Goal: Download file/media

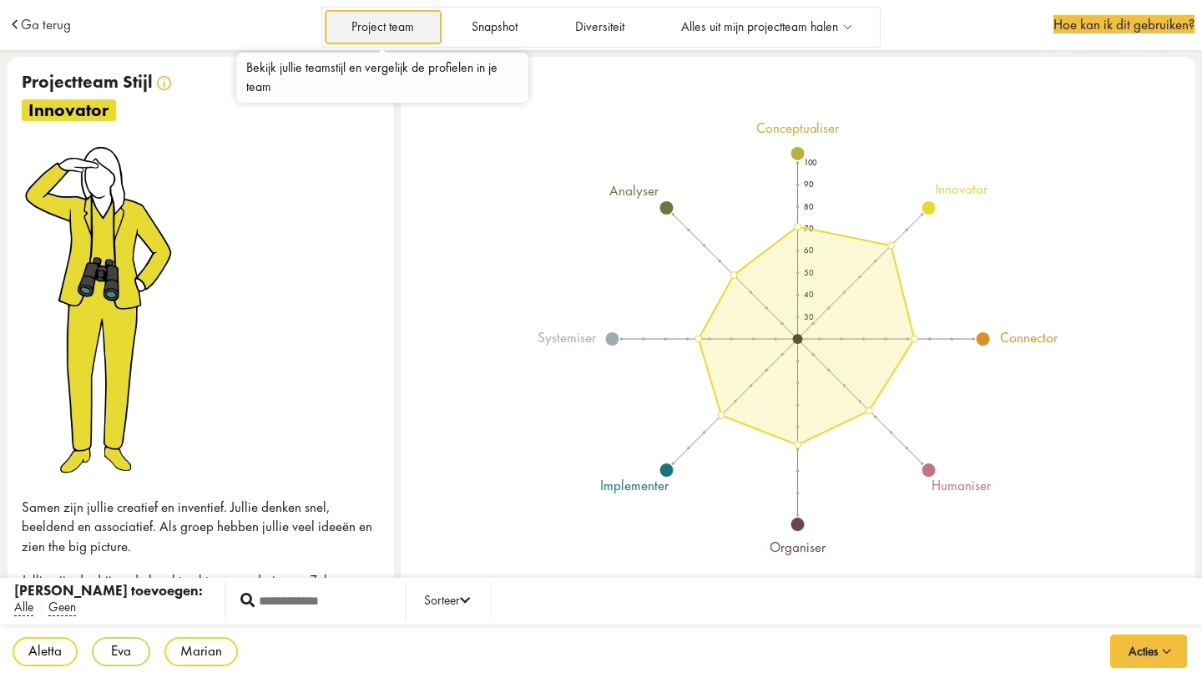
click at [423, 25] on link "Project team" at bounding box center [383, 27] width 117 height 34
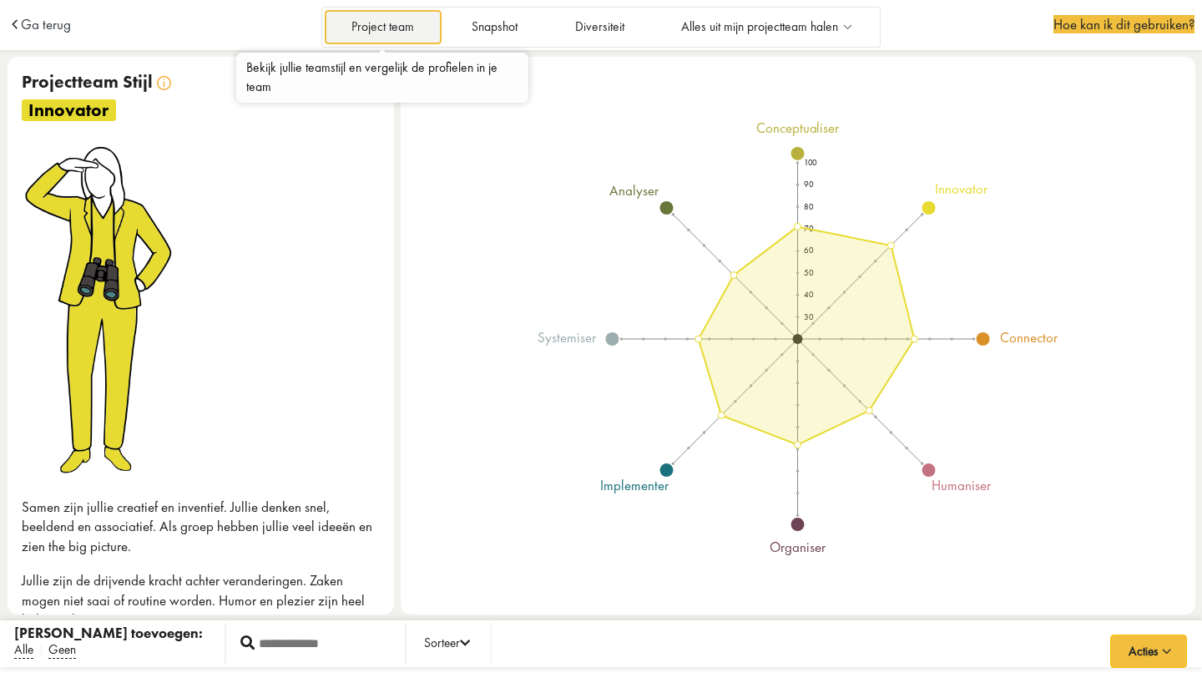
click at [381, 29] on link "Project team" at bounding box center [383, 27] width 117 height 34
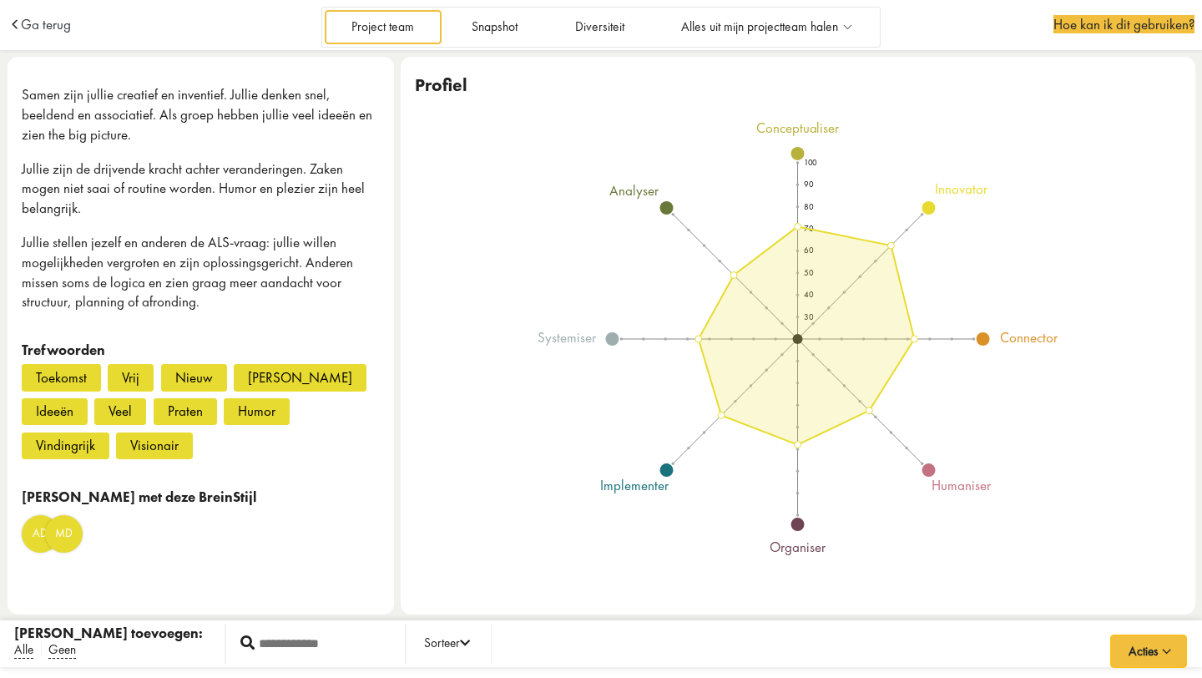
scroll to position [412, 0]
click at [269, 642] on input "test" at bounding box center [323, 644] width 136 height 28
click at [460, 644] on icon at bounding box center [465, 644] width 10 height 12
click at [255, 649] on input "test" at bounding box center [323, 644] width 136 height 28
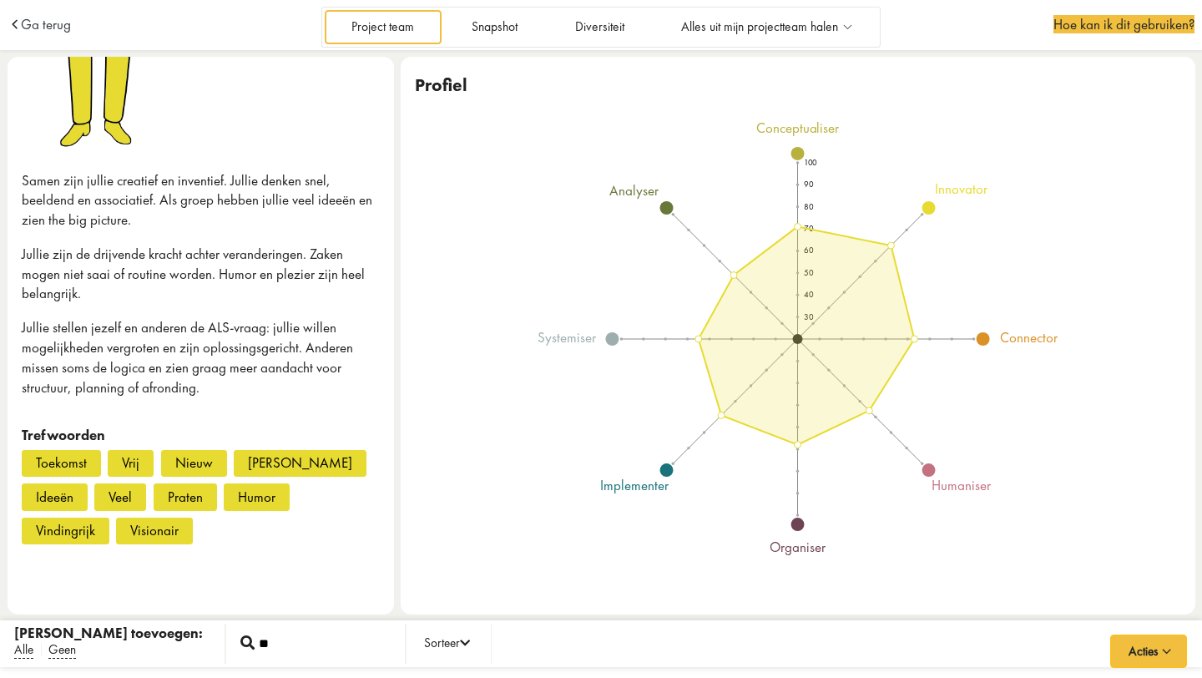
scroll to position [326, 0]
type input "*********"
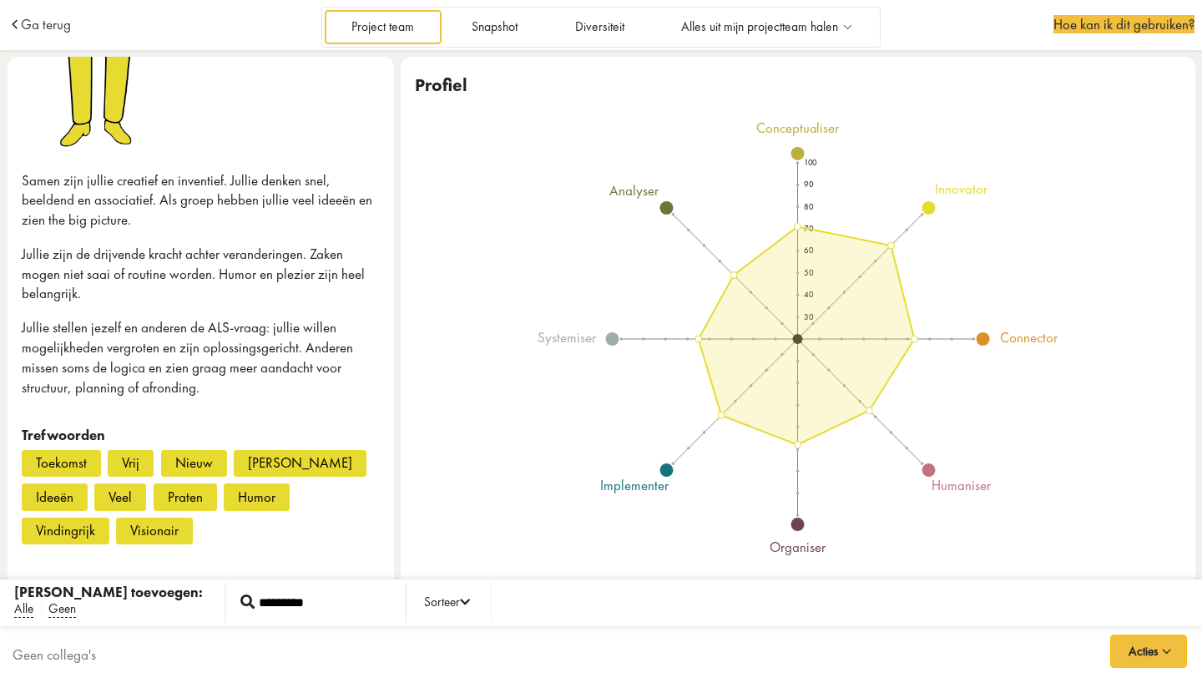
click at [578, 627] on div "Geen collega's" at bounding box center [601, 652] width 1202 height 53
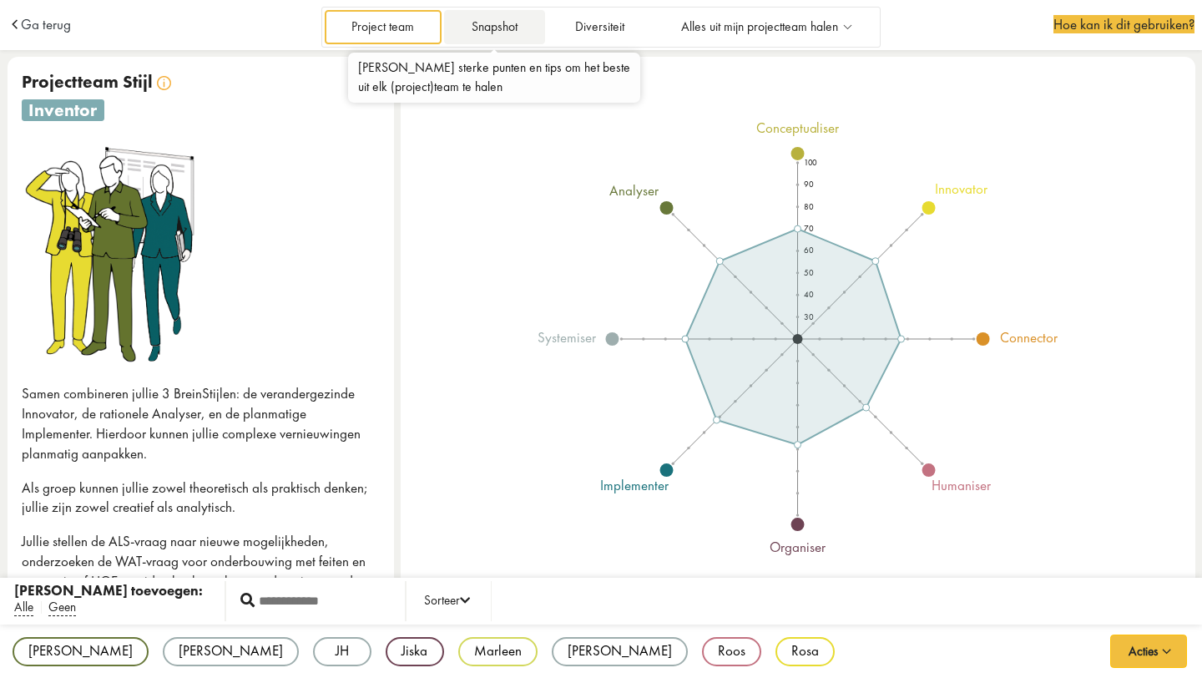
click at [503, 26] on link "Snapshot" at bounding box center [494, 27] width 100 height 34
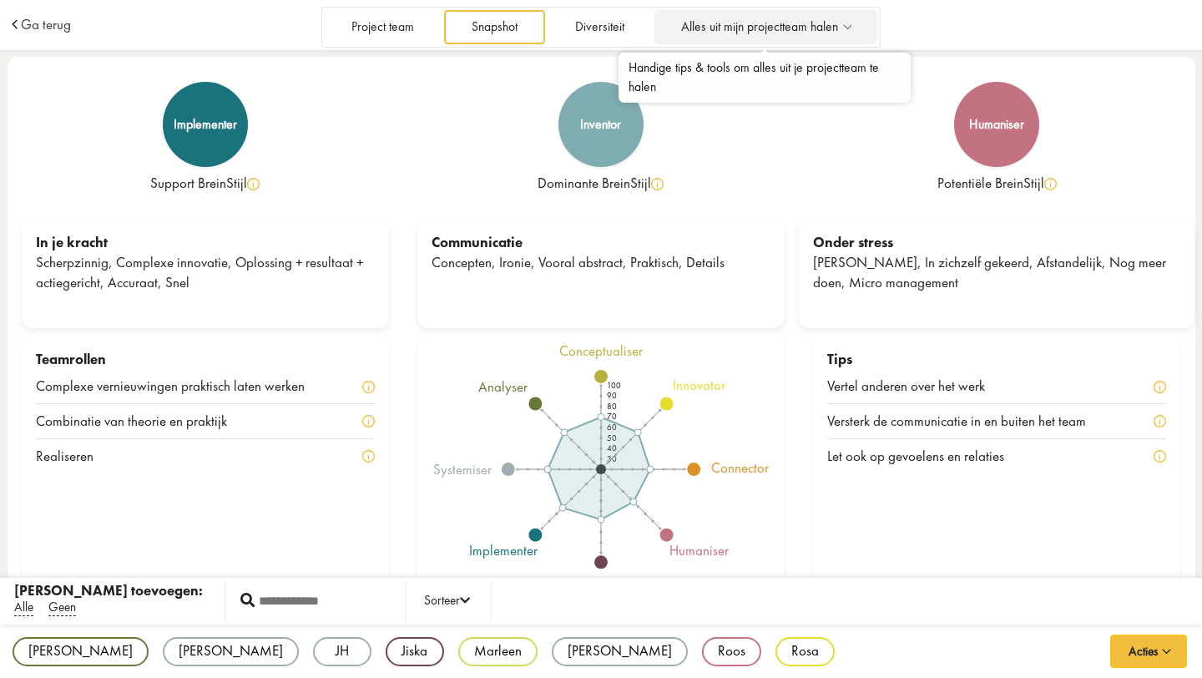
click at [760, 34] on span "Alles uit mijn projectteam halen" at bounding box center [759, 27] width 157 height 14
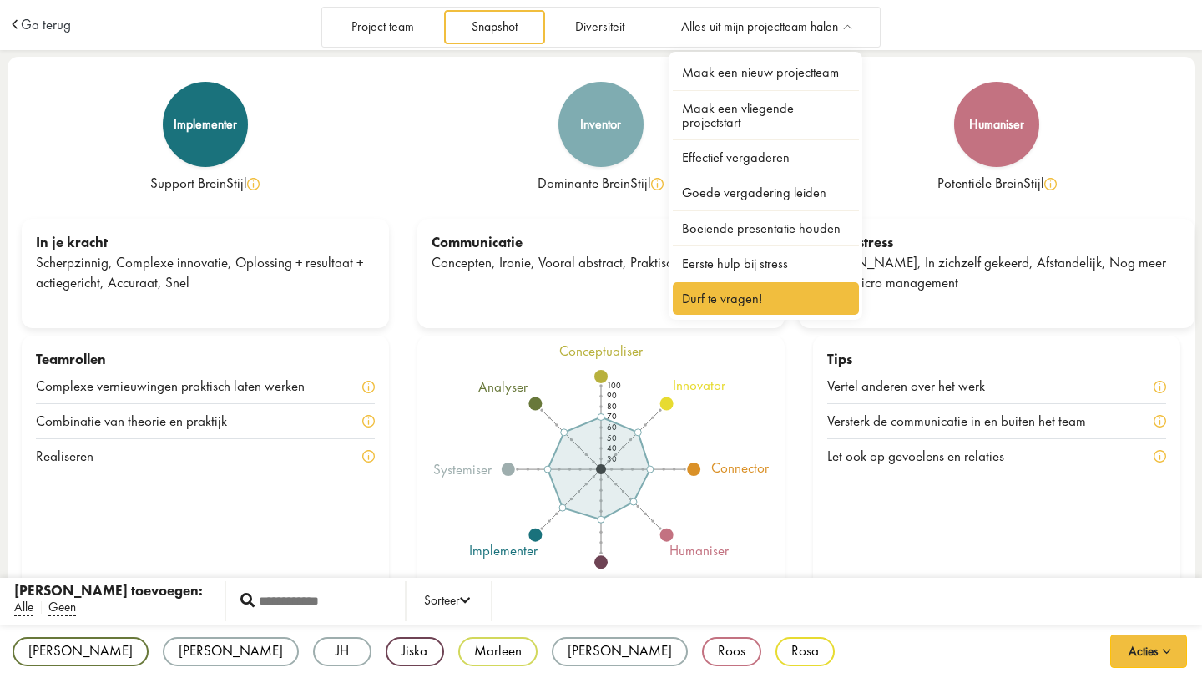
click at [736, 300] on link "Durf te vragen!" at bounding box center [766, 298] width 187 height 33
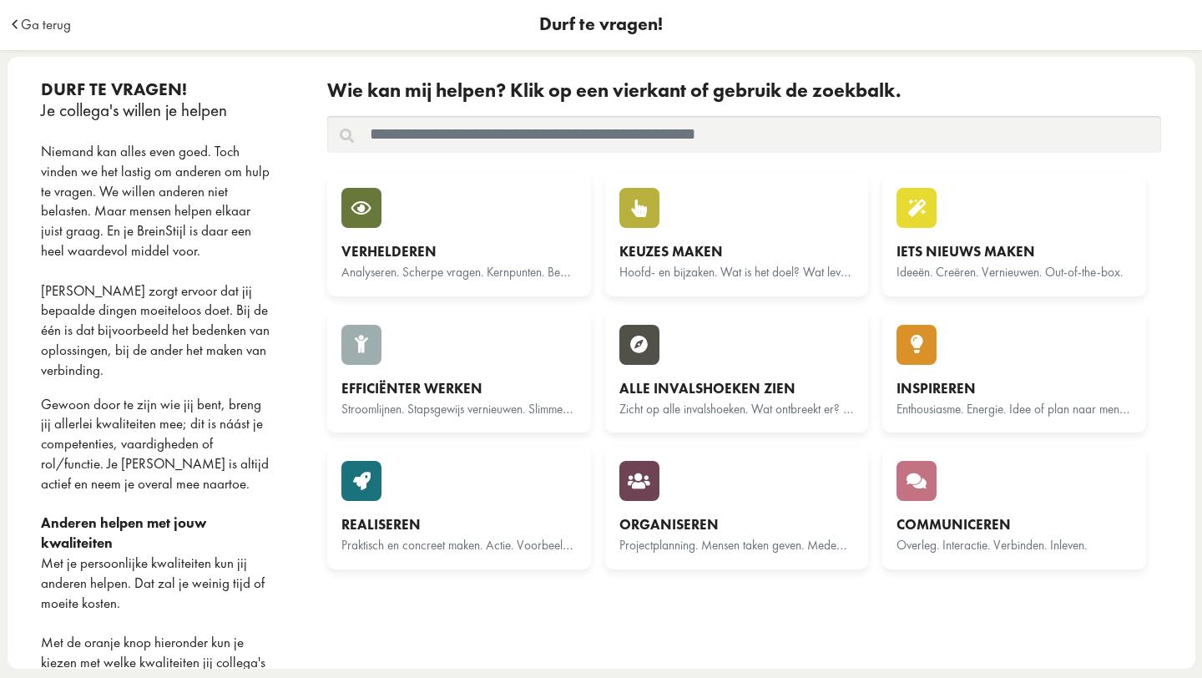
scroll to position [99, 0]
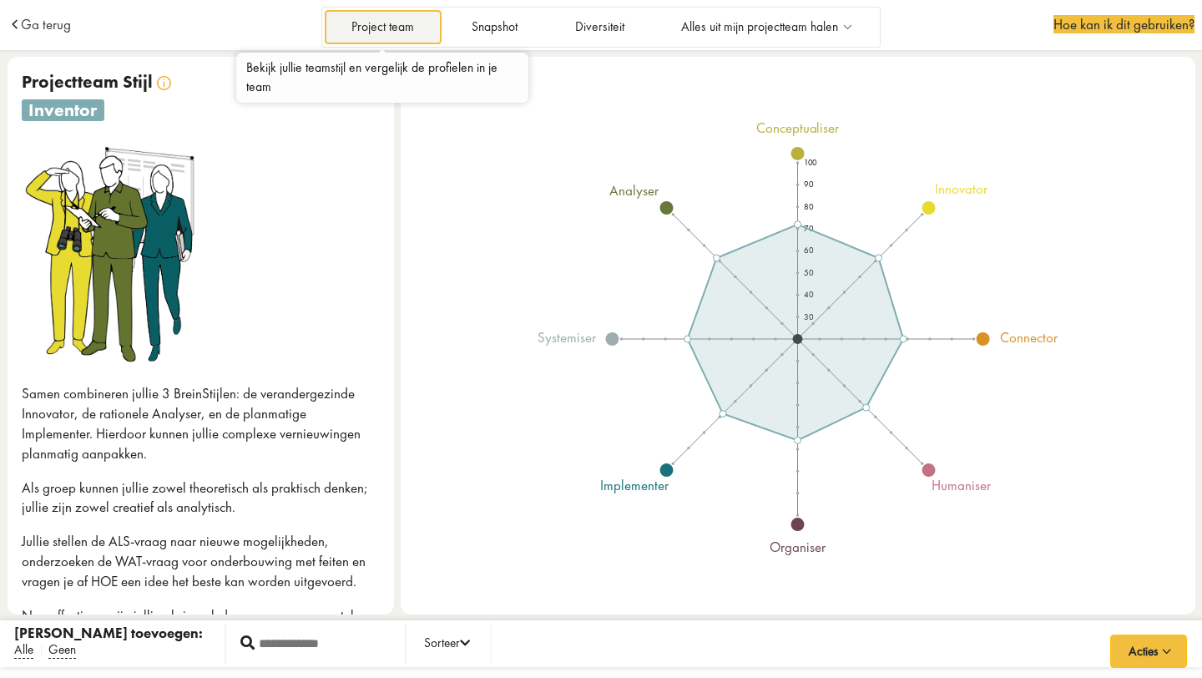
scroll to position [339, 0]
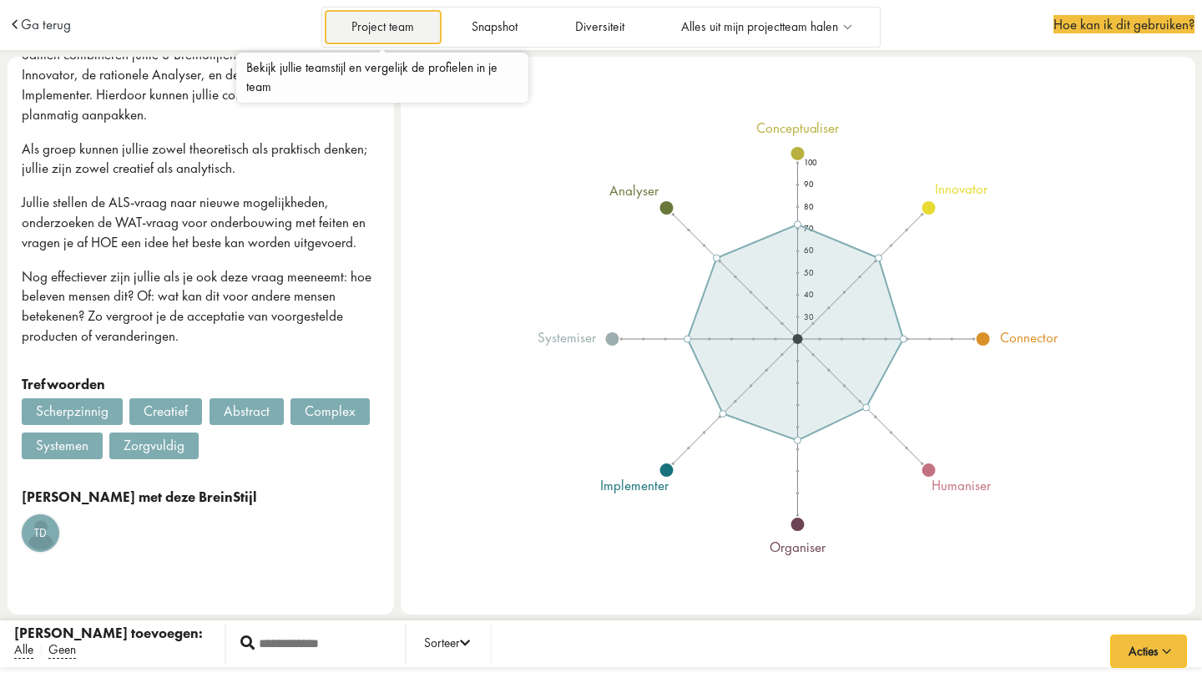
click at [420, 28] on link "Project team" at bounding box center [383, 27] width 117 height 34
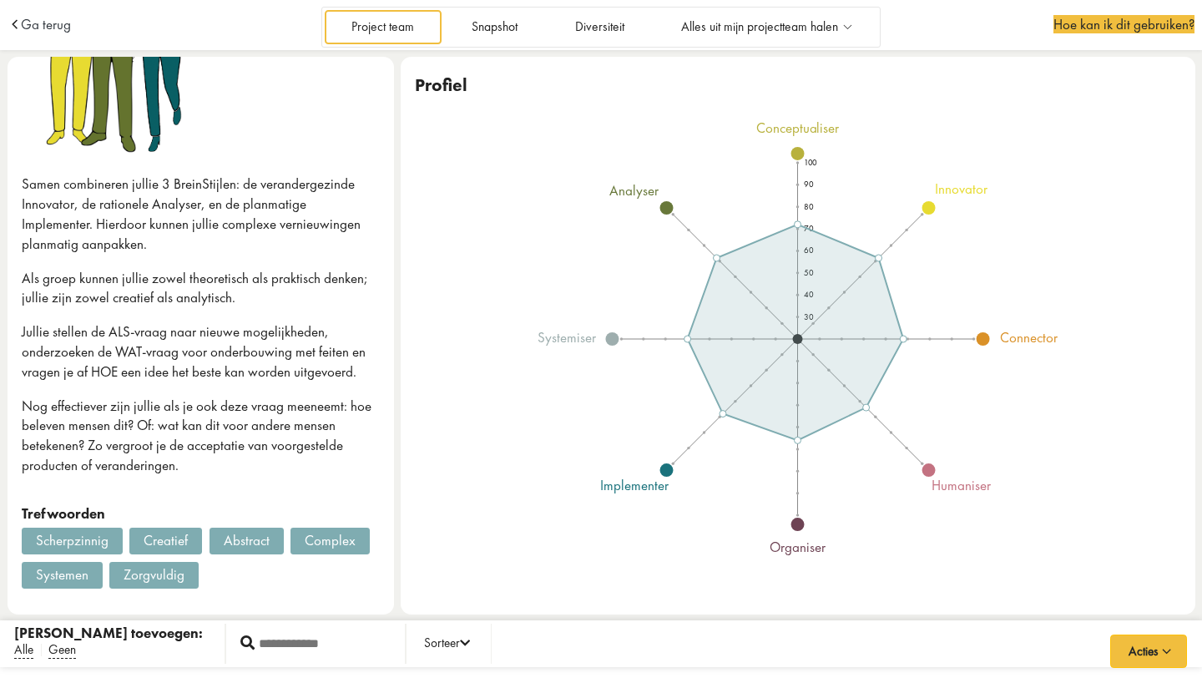
scroll to position [339, 0]
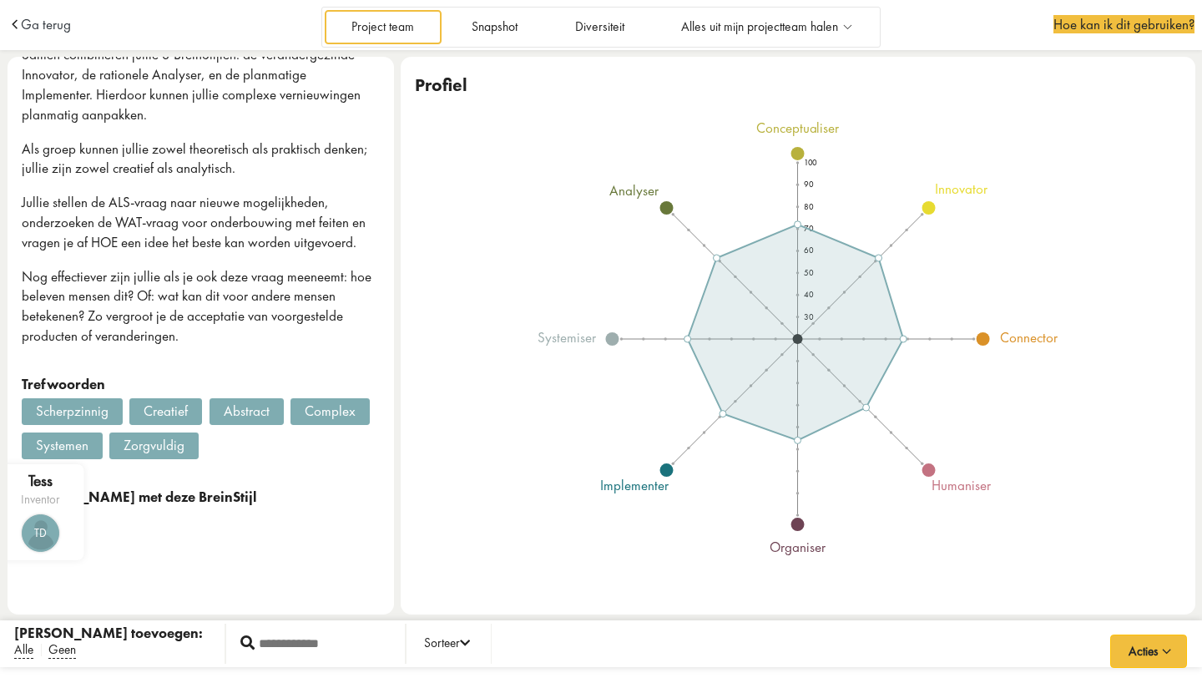
click at [38, 534] on span "TD" at bounding box center [41, 533] width 36 height 17
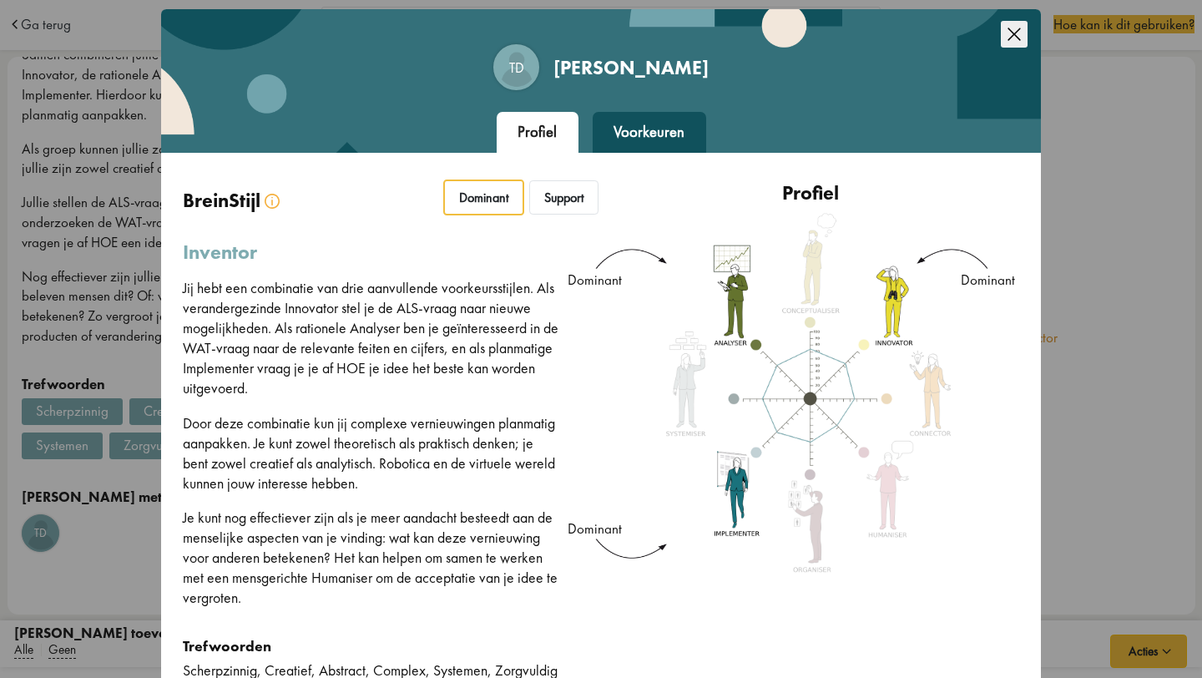
click at [1007, 32] on icon "Close this dialog" at bounding box center [1014, 34] width 27 height 27
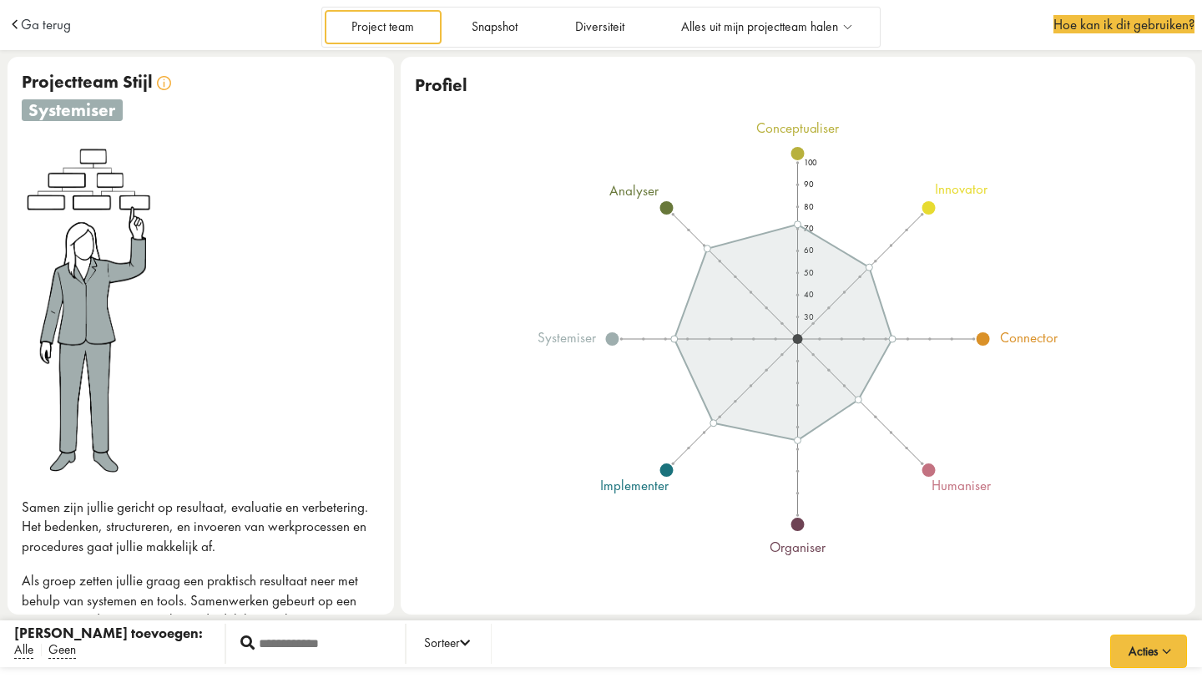
click at [448, 620] on div "Ga terug Project team Snapshot Diversiteit Alles uit mijn projectteam halen Maa…" at bounding box center [601, 339] width 1202 height 678
click at [240, 448] on div at bounding box center [201, 309] width 358 height 334
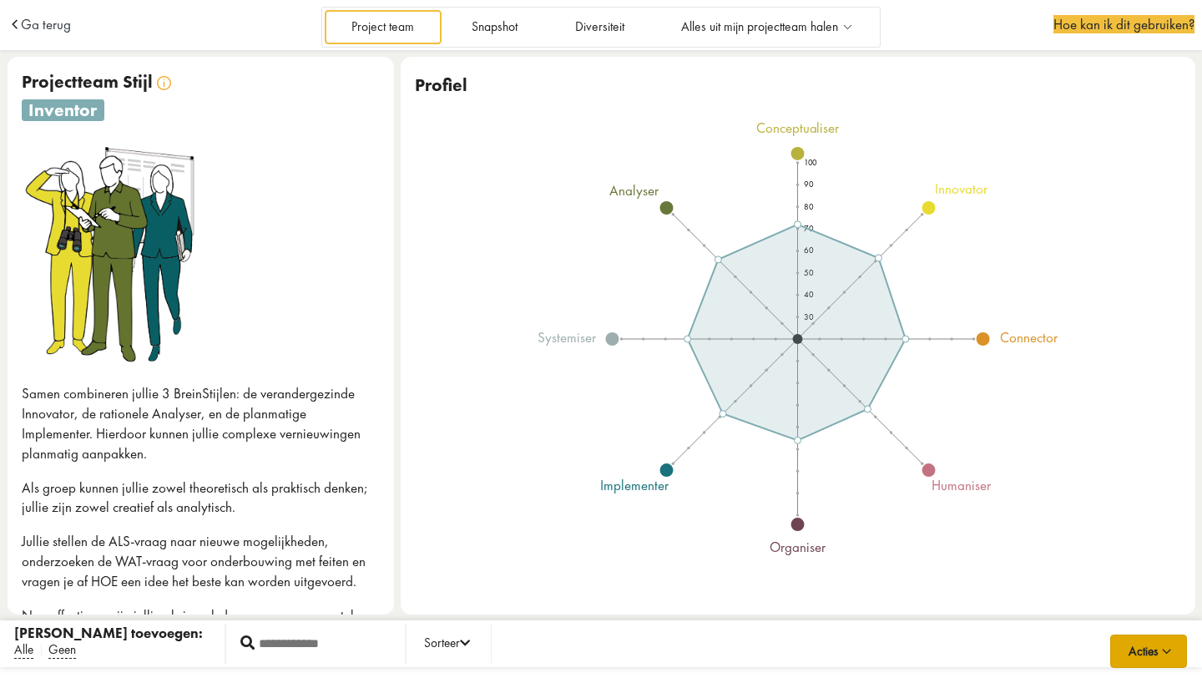
click at [1112, 650] on button "Acties" at bounding box center [1149, 651] width 77 height 33
click at [1126, 648] on button "Acties" at bounding box center [1149, 651] width 77 height 33
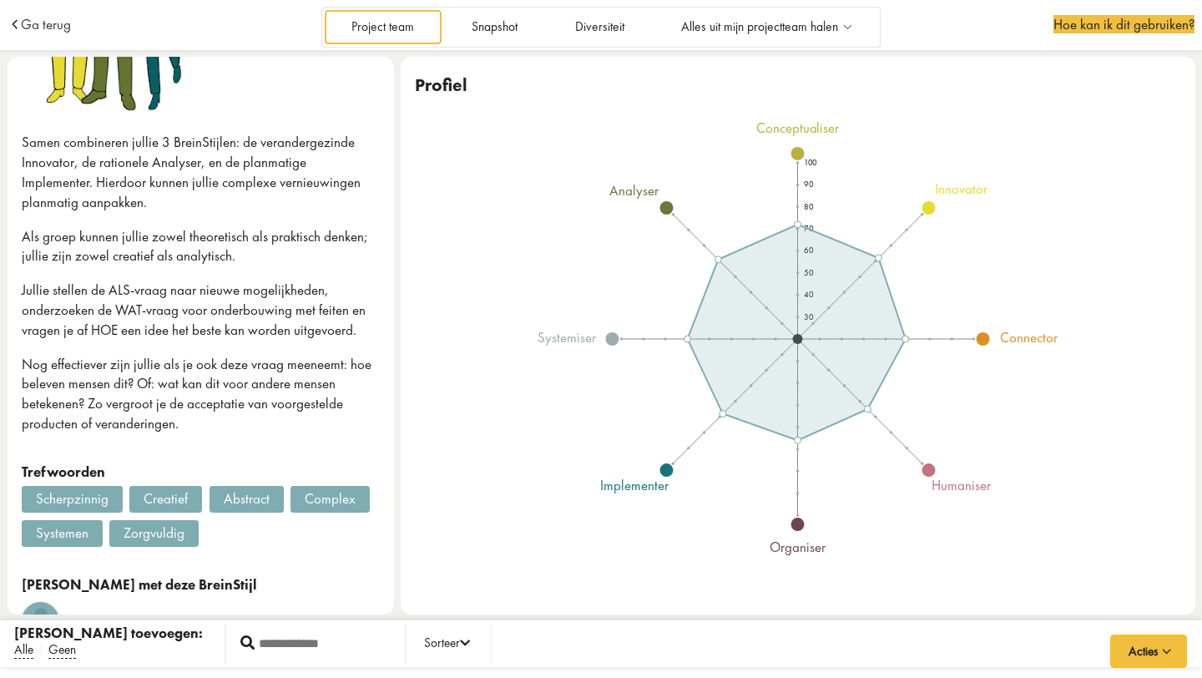
scroll to position [281, 0]
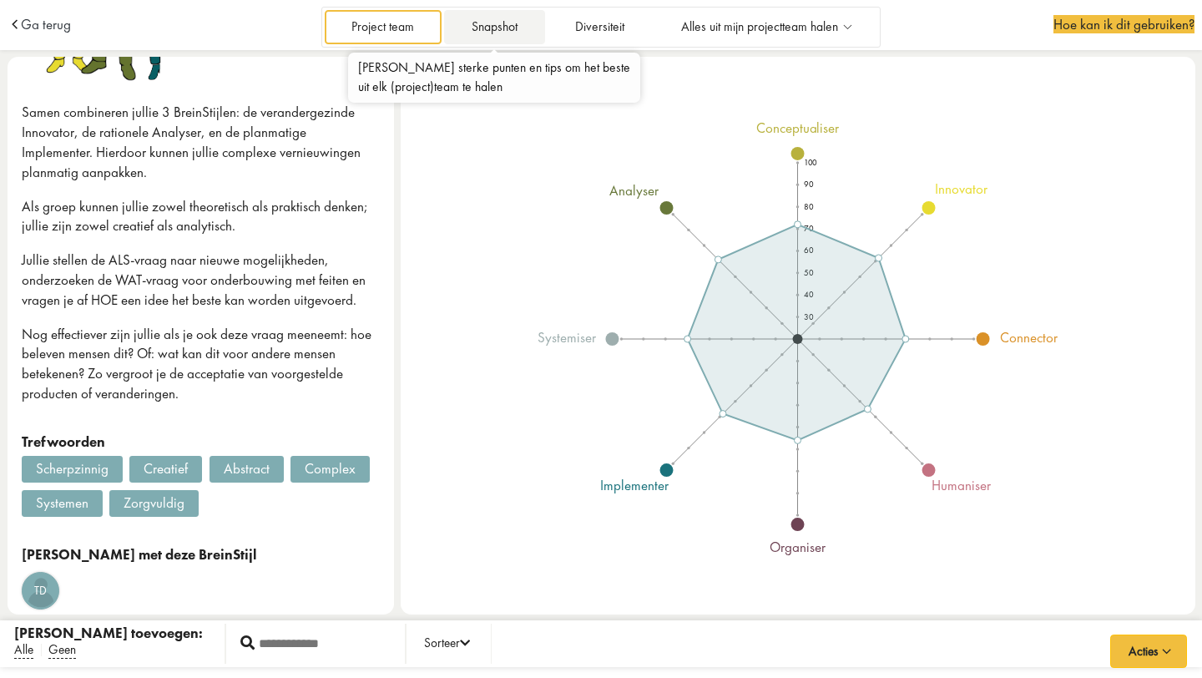
click at [507, 27] on link "Snapshot" at bounding box center [494, 27] width 100 height 34
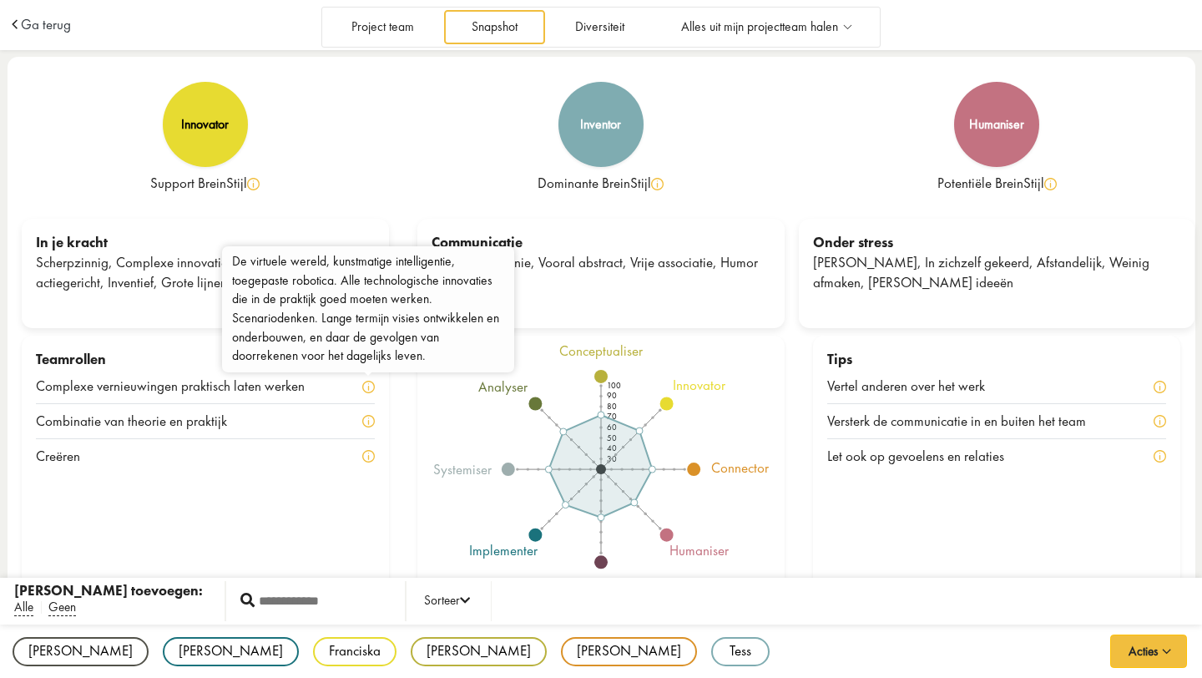
click at [371, 389] on img at bounding box center [368, 387] width 13 height 13
click at [367, 386] on img at bounding box center [368, 387] width 13 height 13
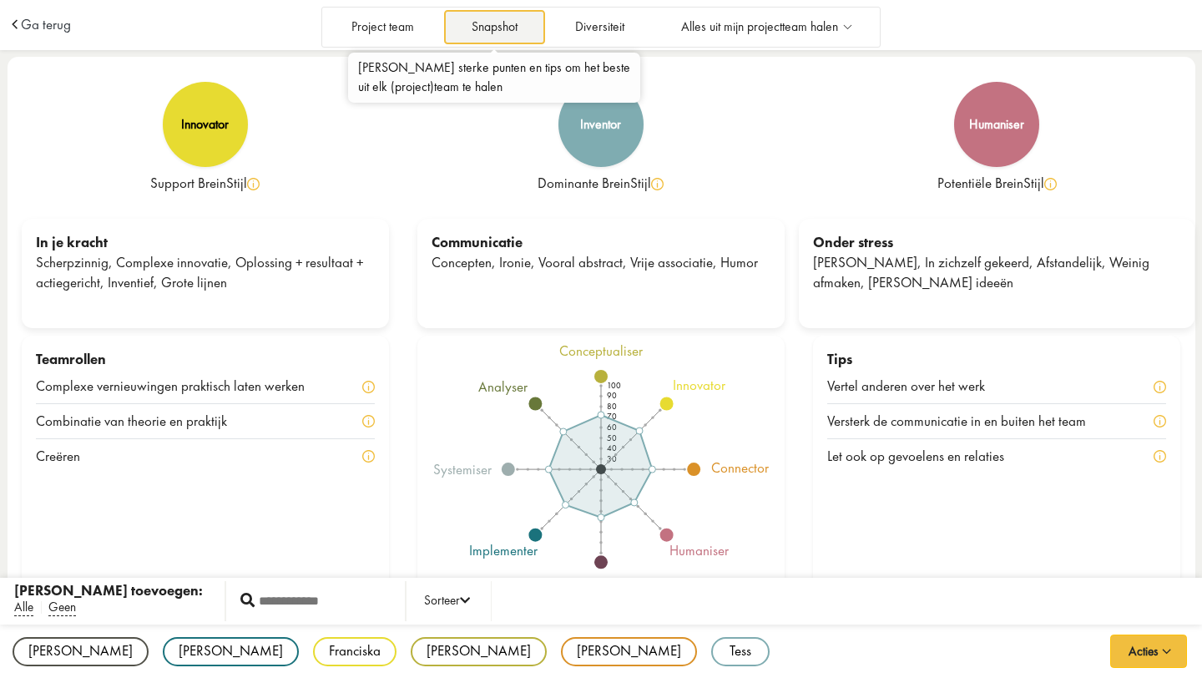
click at [501, 29] on link "Snapshot" at bounding box center [494, 27] width 100 height 34
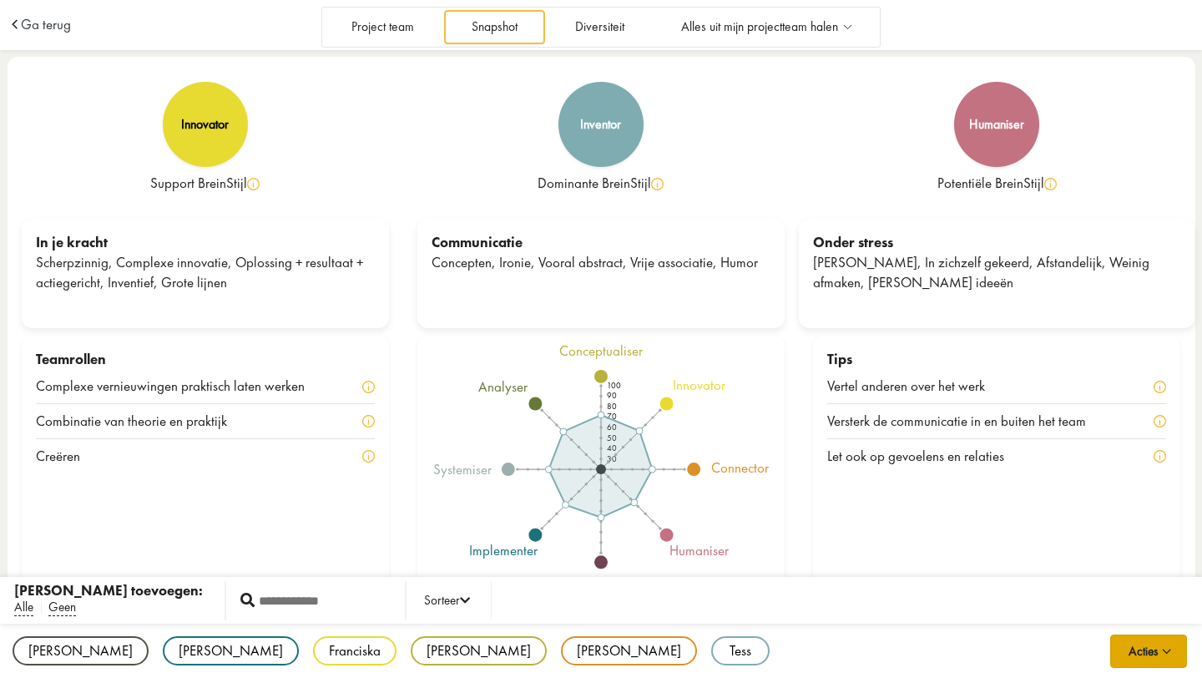
click at [1149, 649] on button "Acties" at bounding box center [1149, 651] width 77 height 33
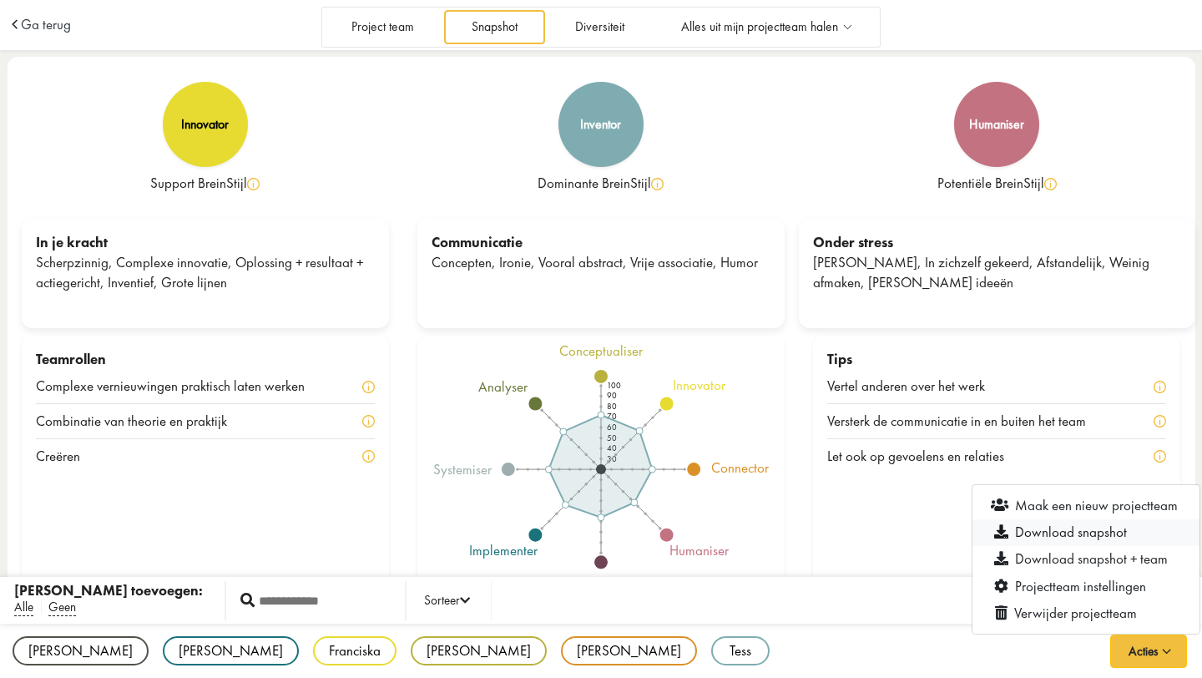
click at [1099, 531] on link "Download snapshot" at bounding box center [1086, 532] width 227 height 27
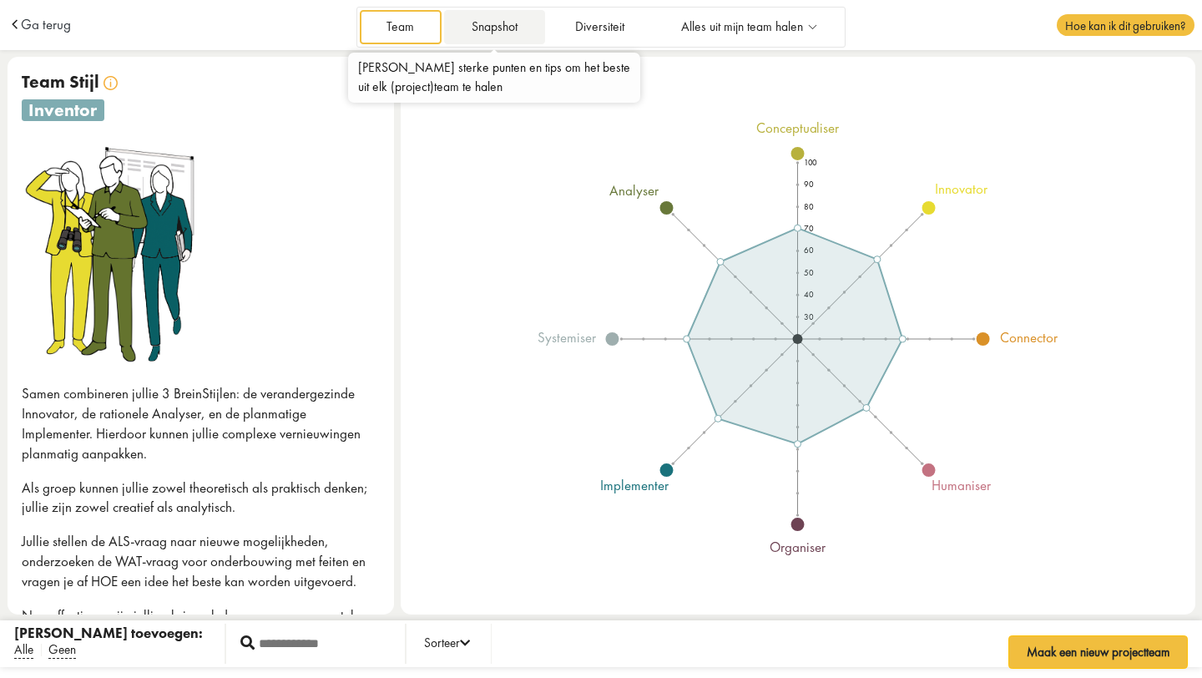
click at [506, 25] on link "Snapshot" at bounding box center [494, 27] width 100 height 34
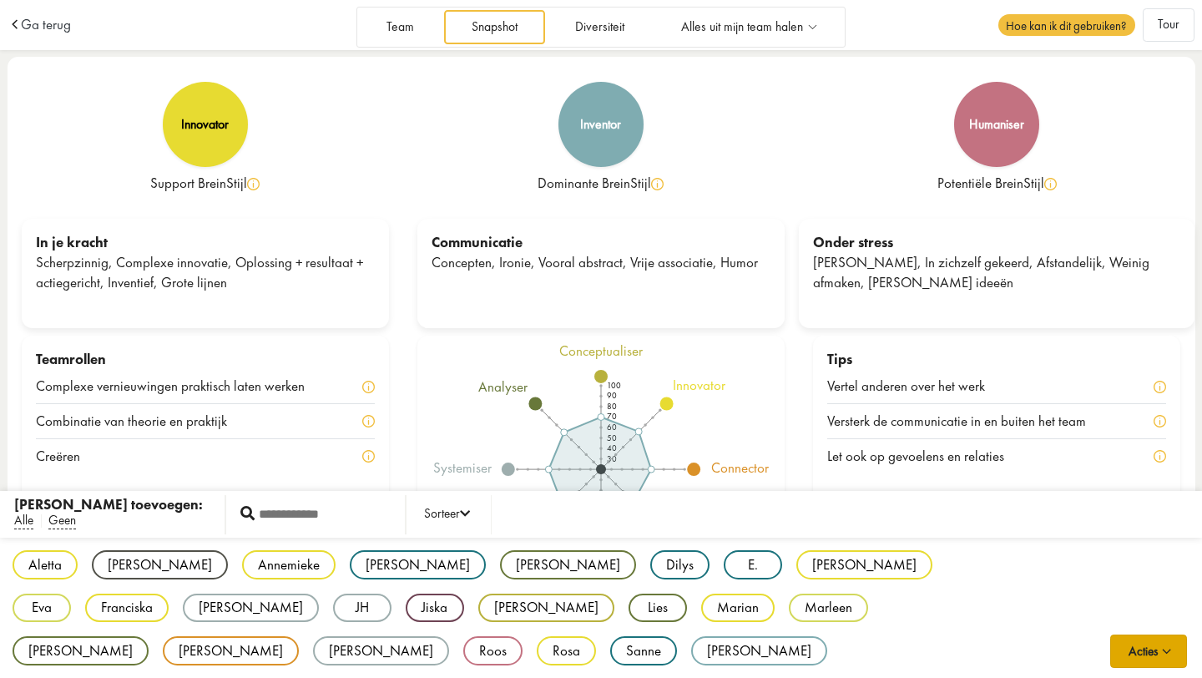
click at [1165, 653] on span "button" at bounding box center [1167, 648] width 18 height 14
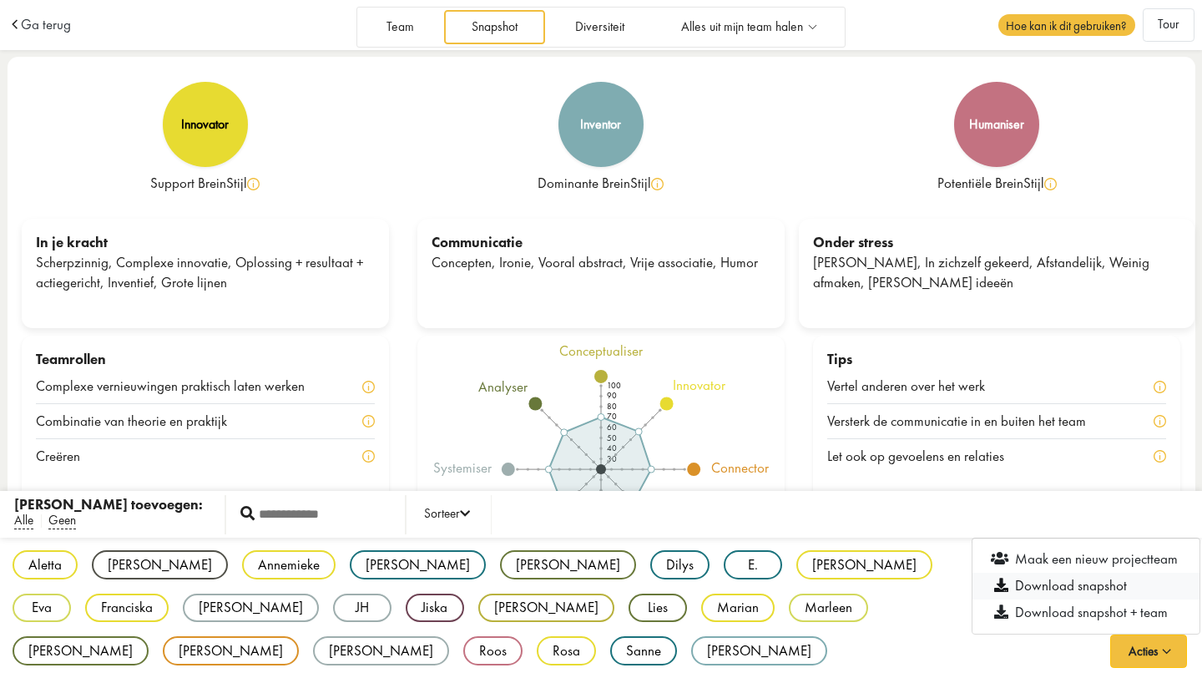
click at [1109, 585] on link "Download snapshot" at bounding box center [1086, 585] width 227 height 27
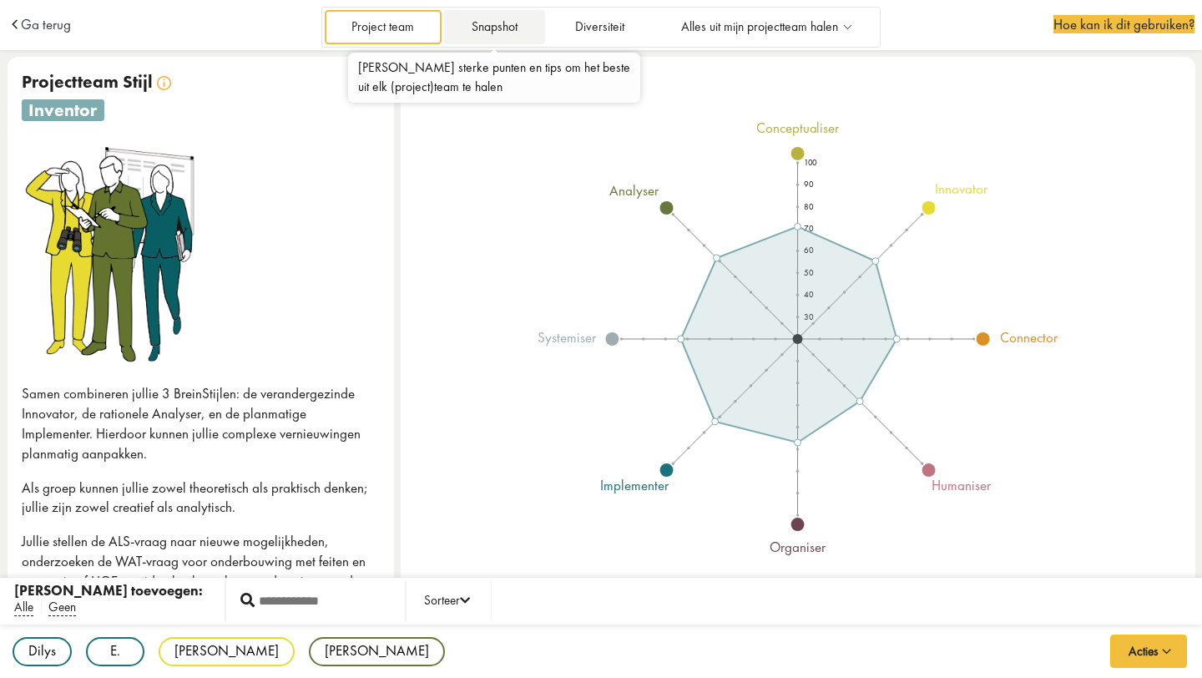
click at [510, 30] on link "Snapshot" at bounding box center [494, 27] width 100 height 34
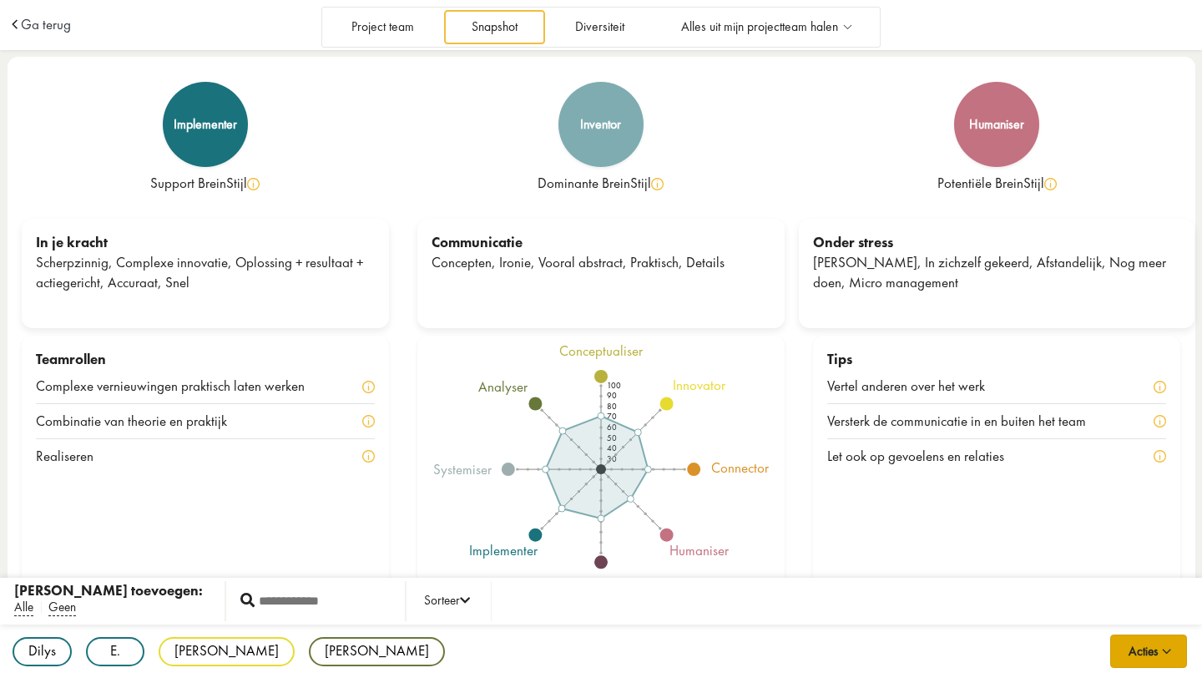
click at [1162, 650] on span "button" at bounding box center [1167, 648] width 18 height 14
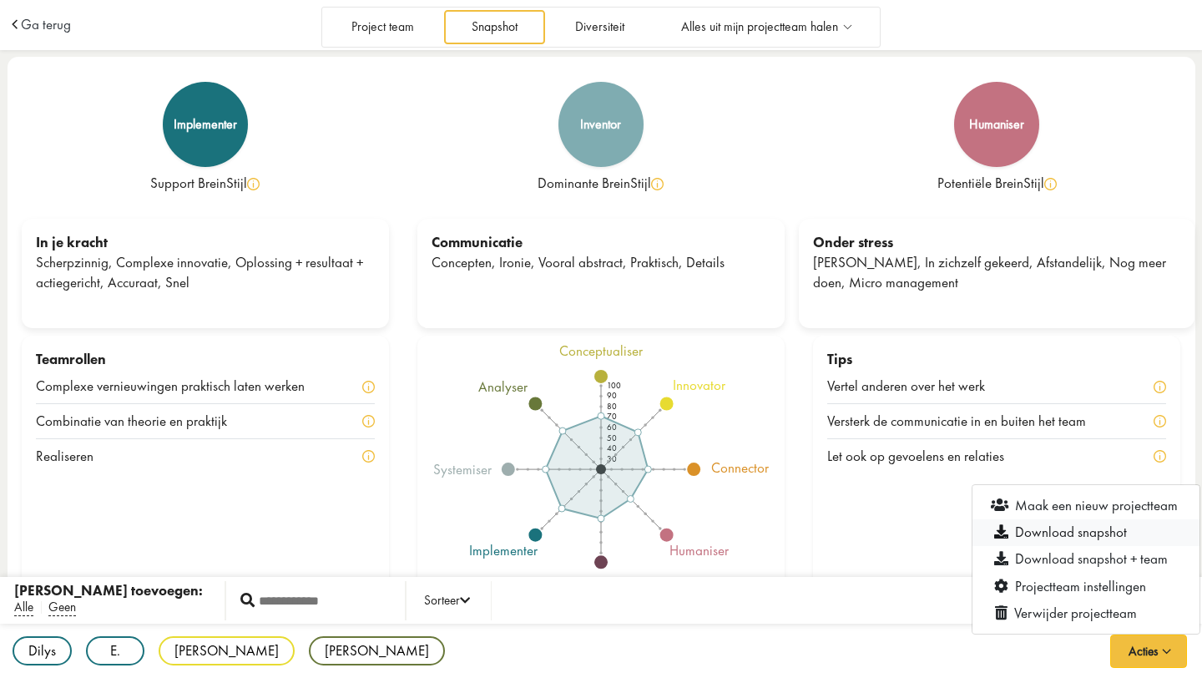
click at [1088, 531] on link "Download snapshot" at bounding box center [1086, 532] width 227 height 27
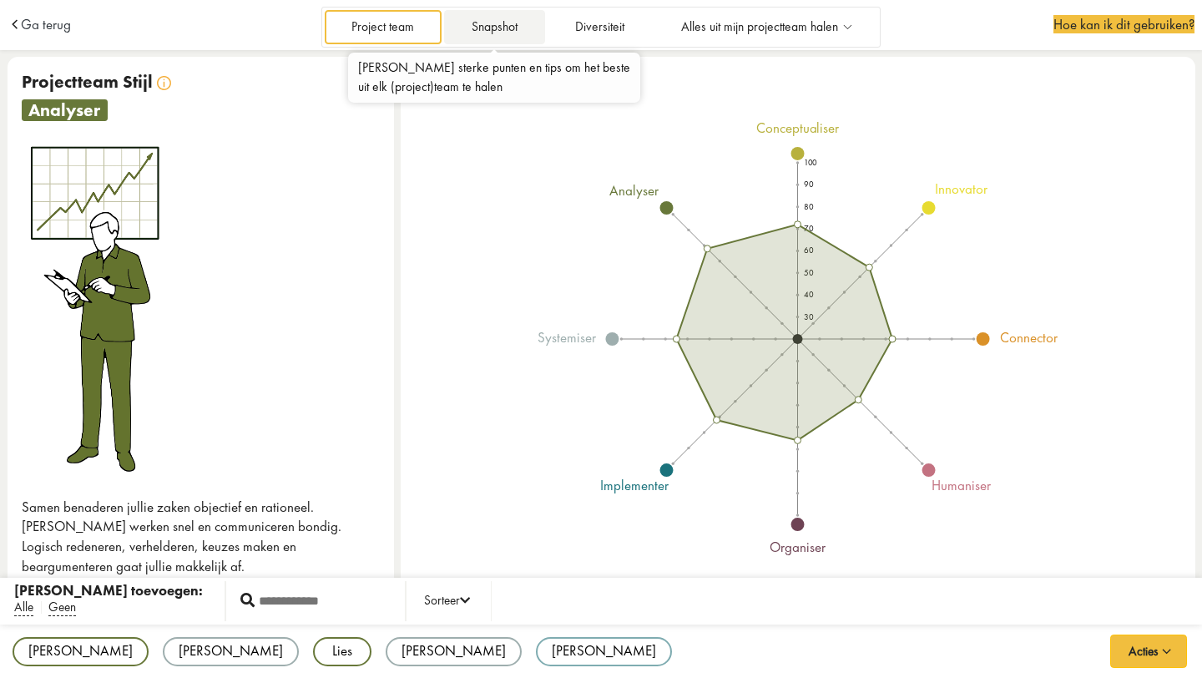
click at [505, 28] on link "Snapshot" at bounding box center [494, 27] width 100 height 34
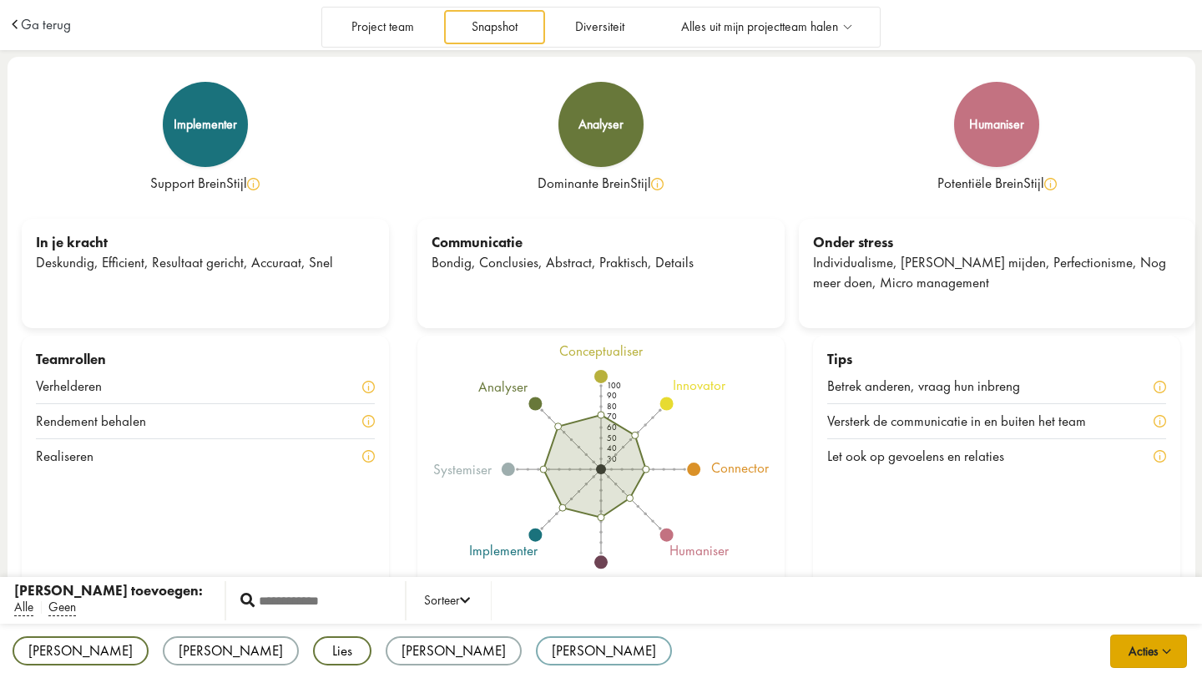
click at [1124, 650] on button "Acties" at bounding box center [1149, 651] width 77 height 33
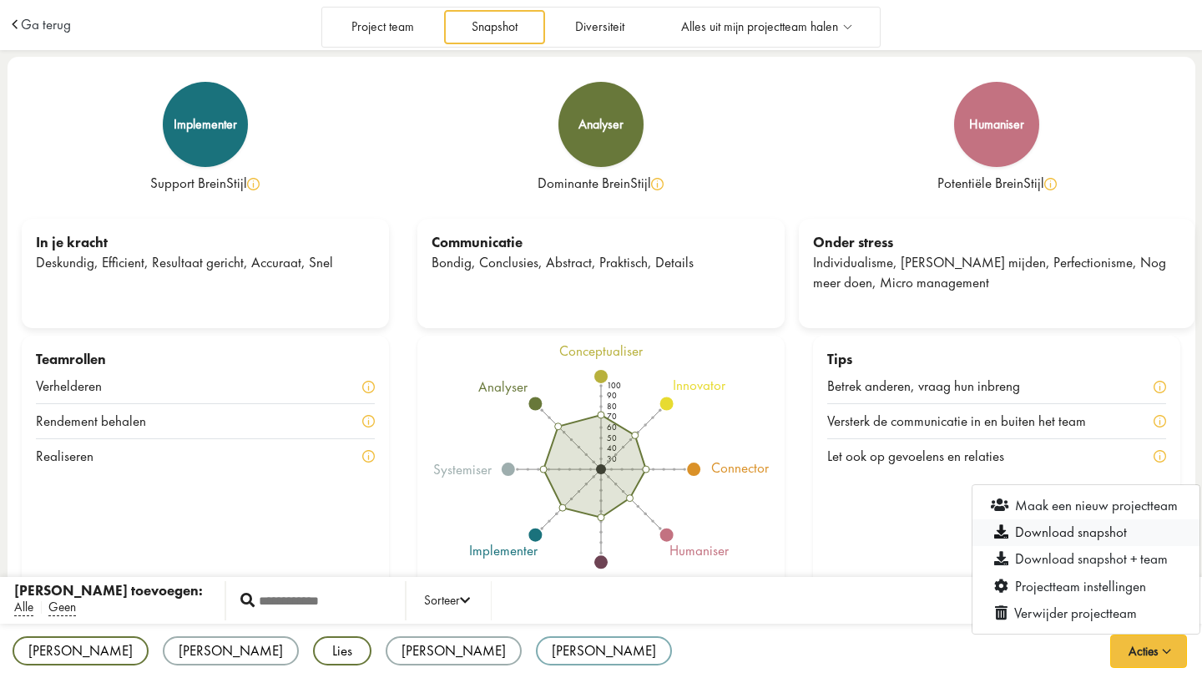
click at [1065, 534] on link "Download snapshot" at bounding box center [1086, 532] width 227 height 27
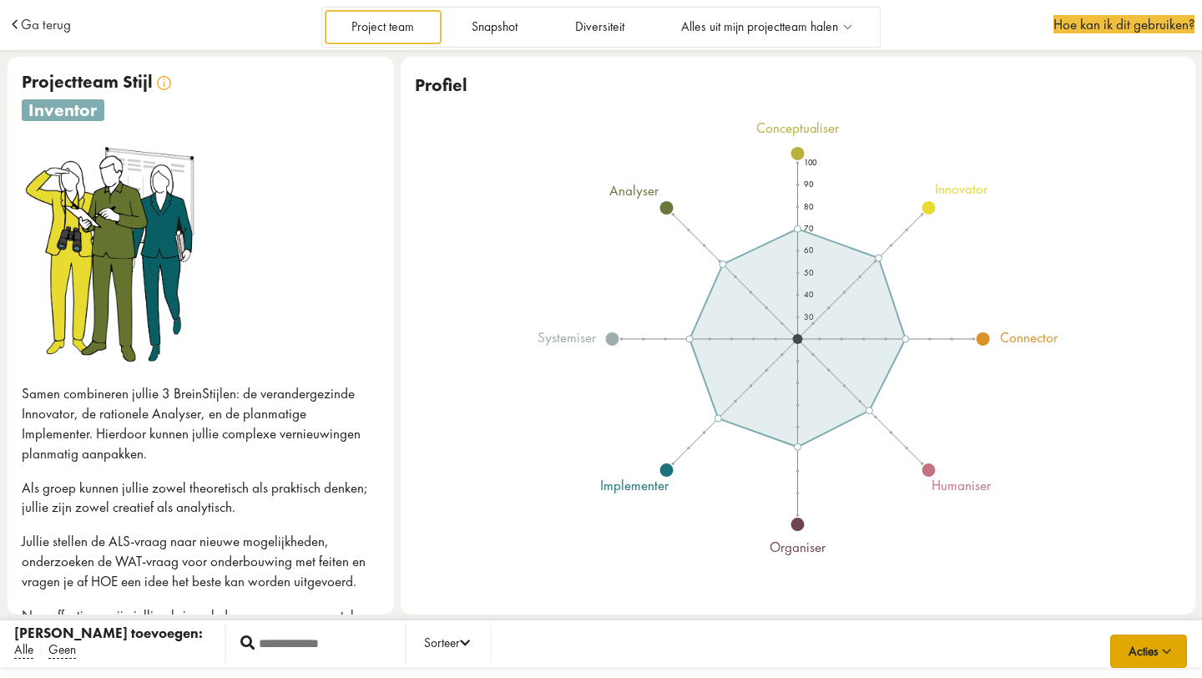
click at [1133, 646] on button "Acties" at bounding box center [1149, 651] width 77 height 33
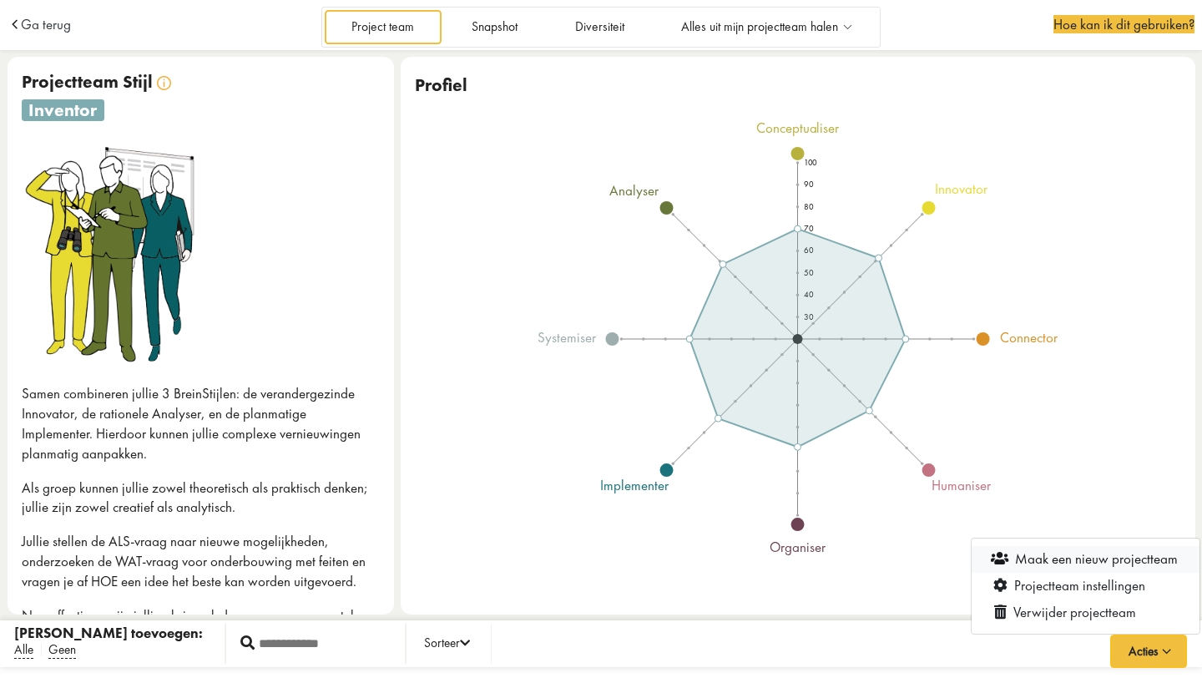
click at [1071, 559] on link "Maak een nieuw projectteam" at bounding box center [1086, 558] width 228 height 27
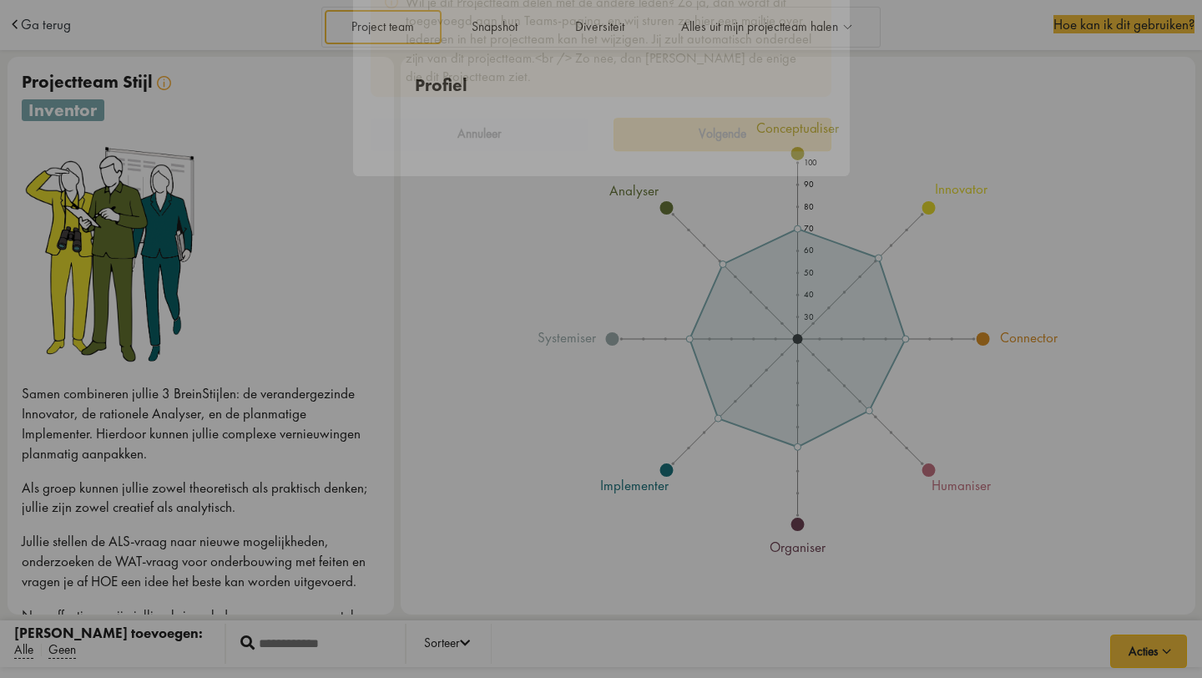
click at [822, 132] on icon "Close this dialog" at bounding box center [822, 130] width 27 height 27
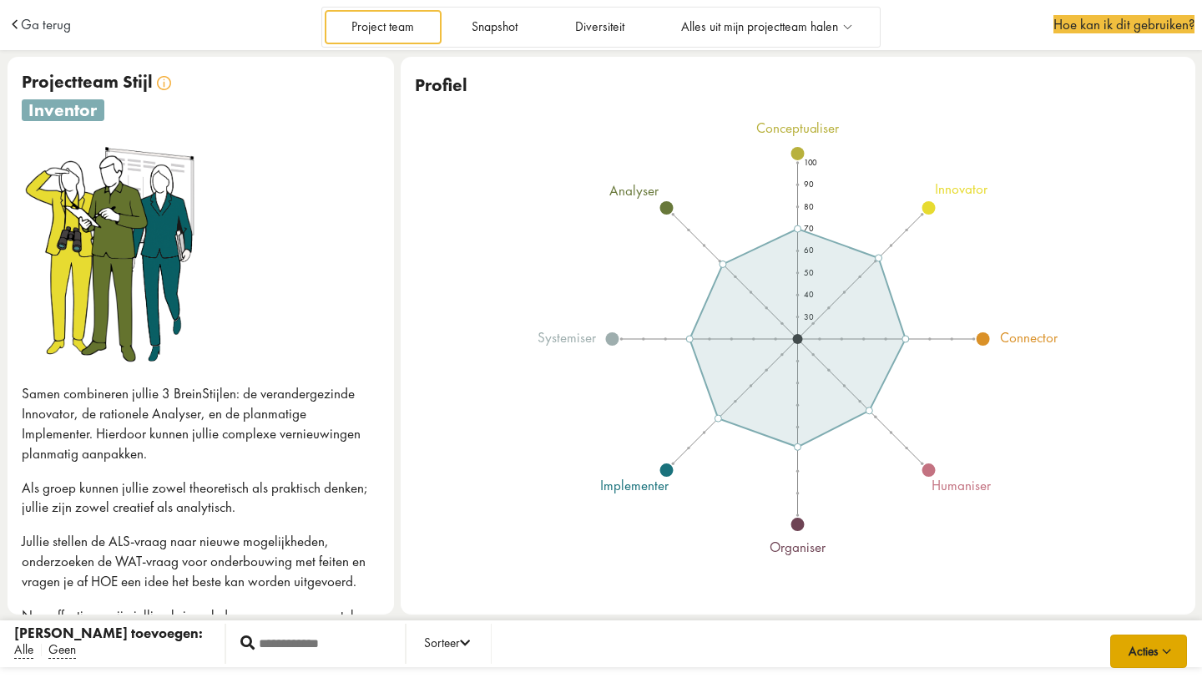
click at [1165, 641] on span "button" at bounding box center [1167, 648] width 18 height 14
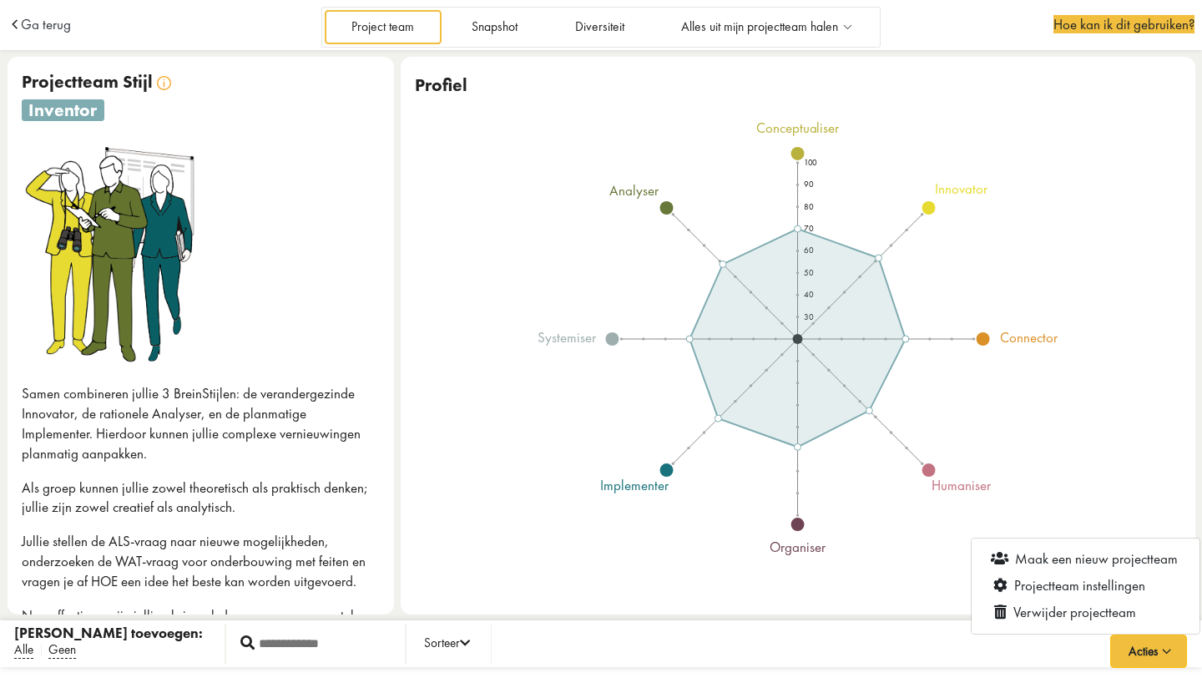
click at [1020, 230] on icon "100 90 80 70 60 50 40 30 conceptualiser innovator connector humaniser organiser…" at bounding box center [798, 339] width 706 height 437
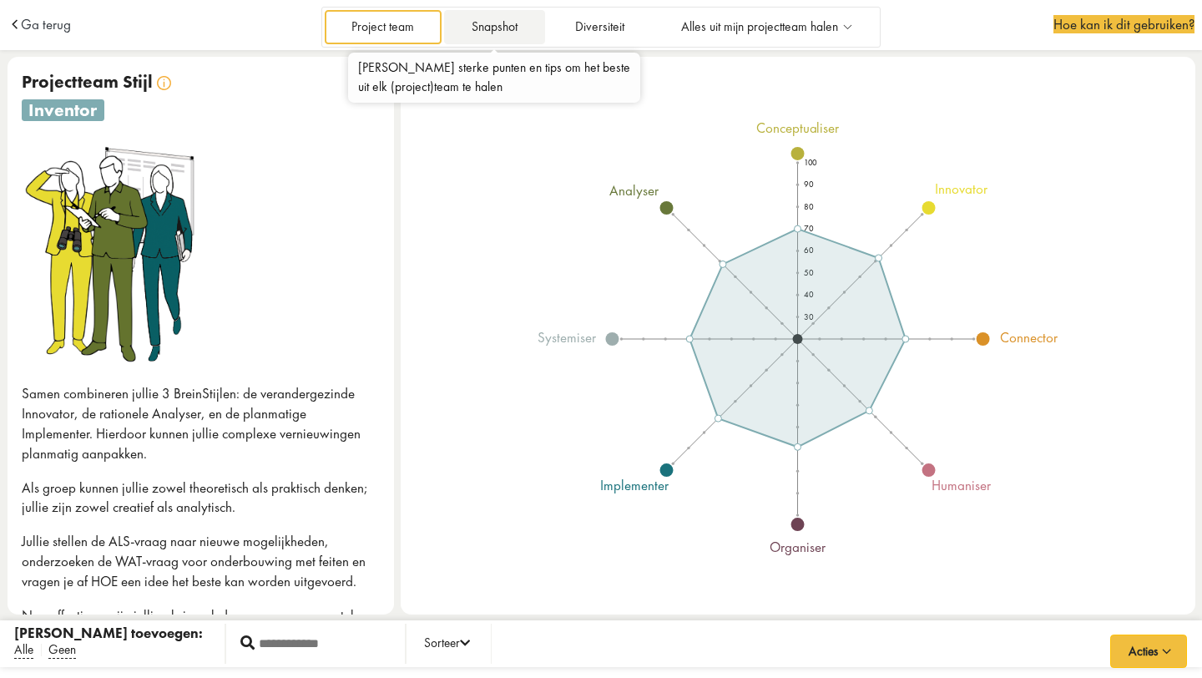
click at [508, 23] on link "Snapshot" at bounding box center [494, 27] width 100 height 34
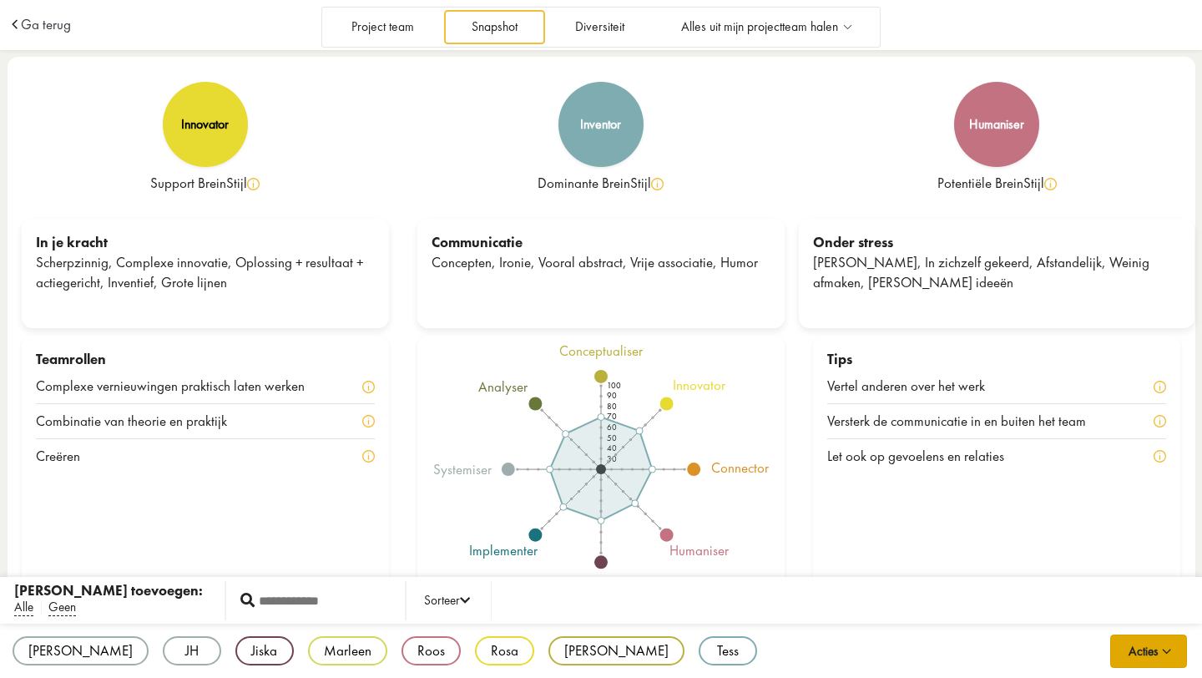
click at [1166, 655] on span "button" at bounding box center [1167, 648] width 18 height 14
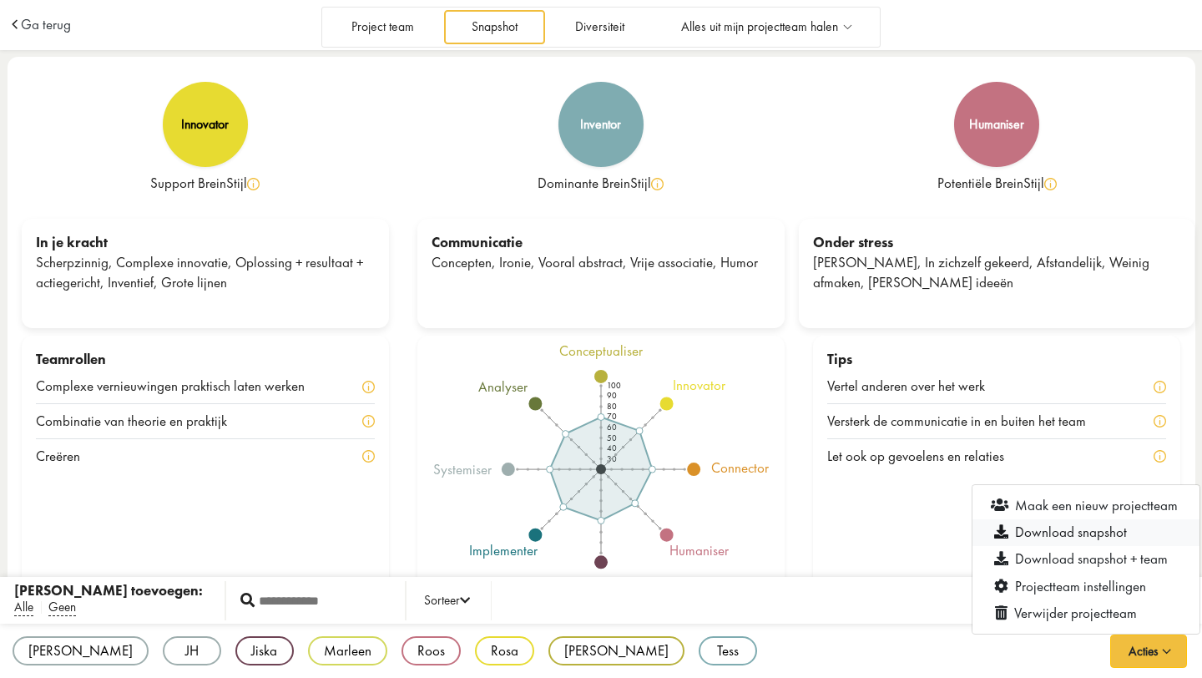
click at [1081, 535] on link "Download snapshot" at bounding box center [1086, 532] width 227 height 27
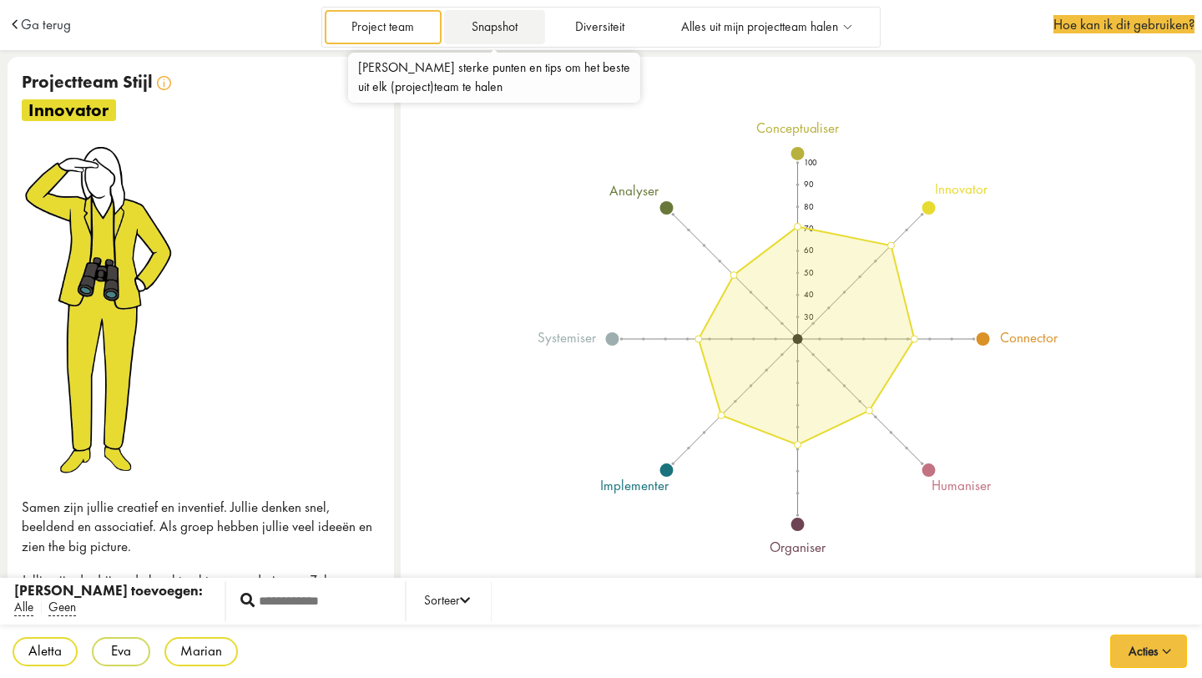
click at [499, 30] on link "Snapshot" at bounding box center [494, 27] width 100 height 34
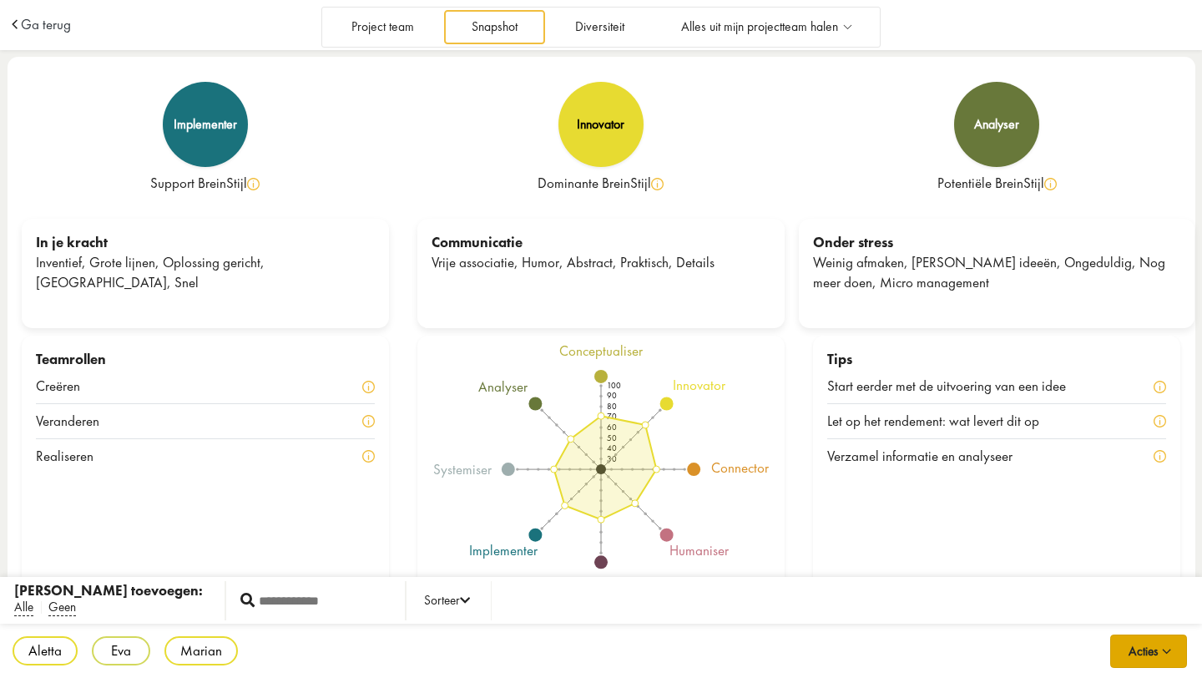
click at [1149, 653] on button "Acties" at bounding box center [1149, 651] width 77 height 33
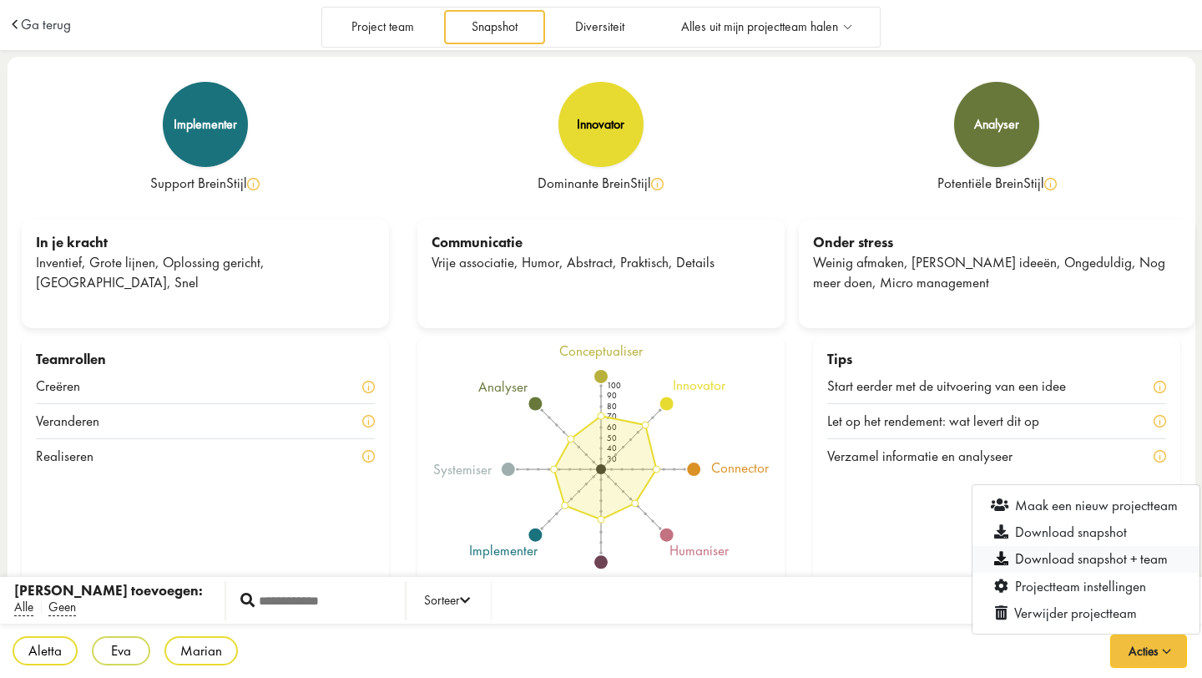
click at [1097, 562] on link "Download snapshot + team" at bounding box center [1086, 559] width 227 height 27
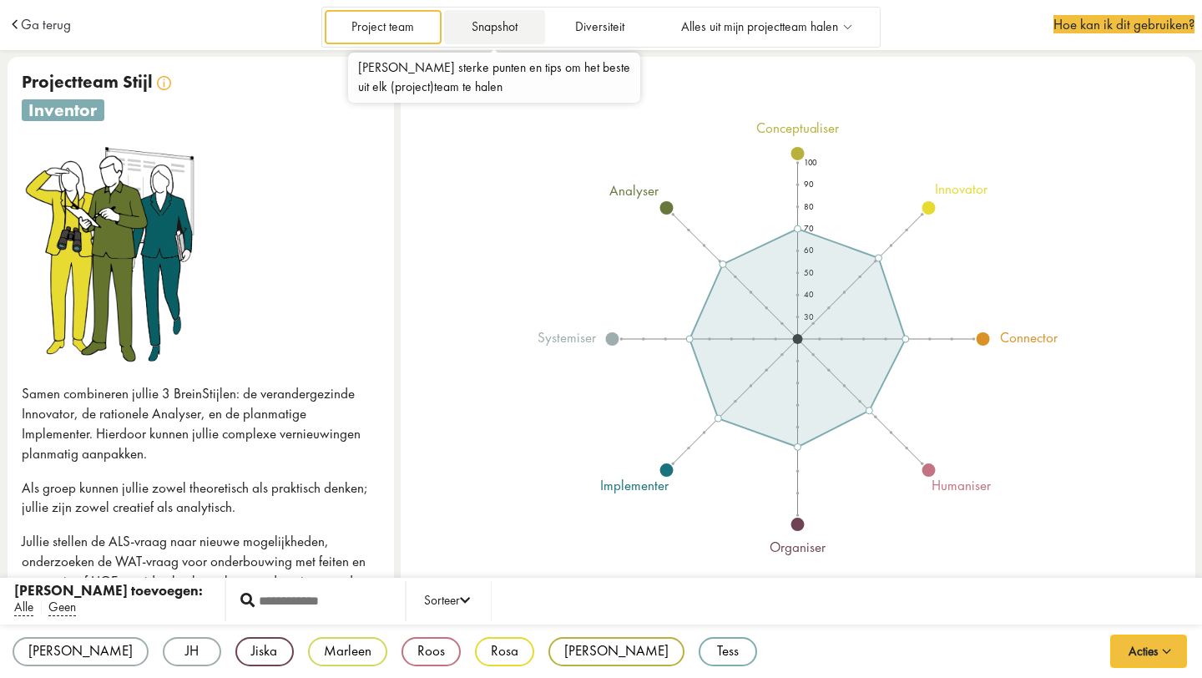
click at [509, 19] on link "Snapshot" at bounding box center [494, 27] width 100 height 34
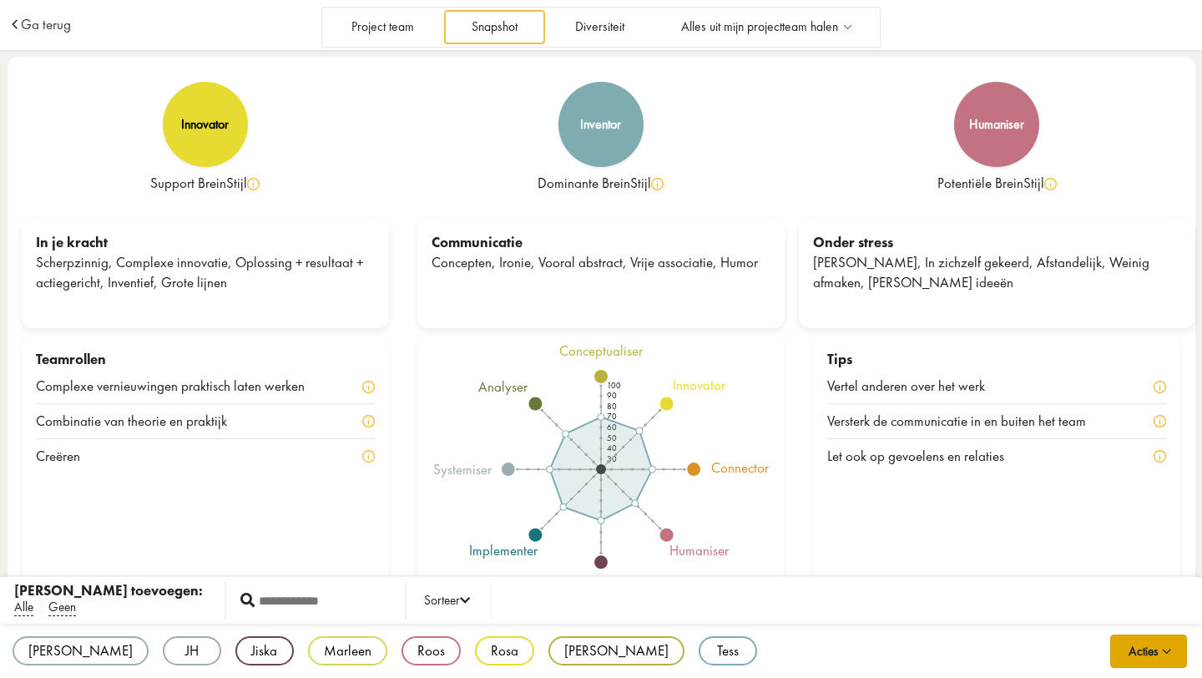
click at [1137, 645] on button "Acties" at bounding box center [1149, 651] width 77 height 33
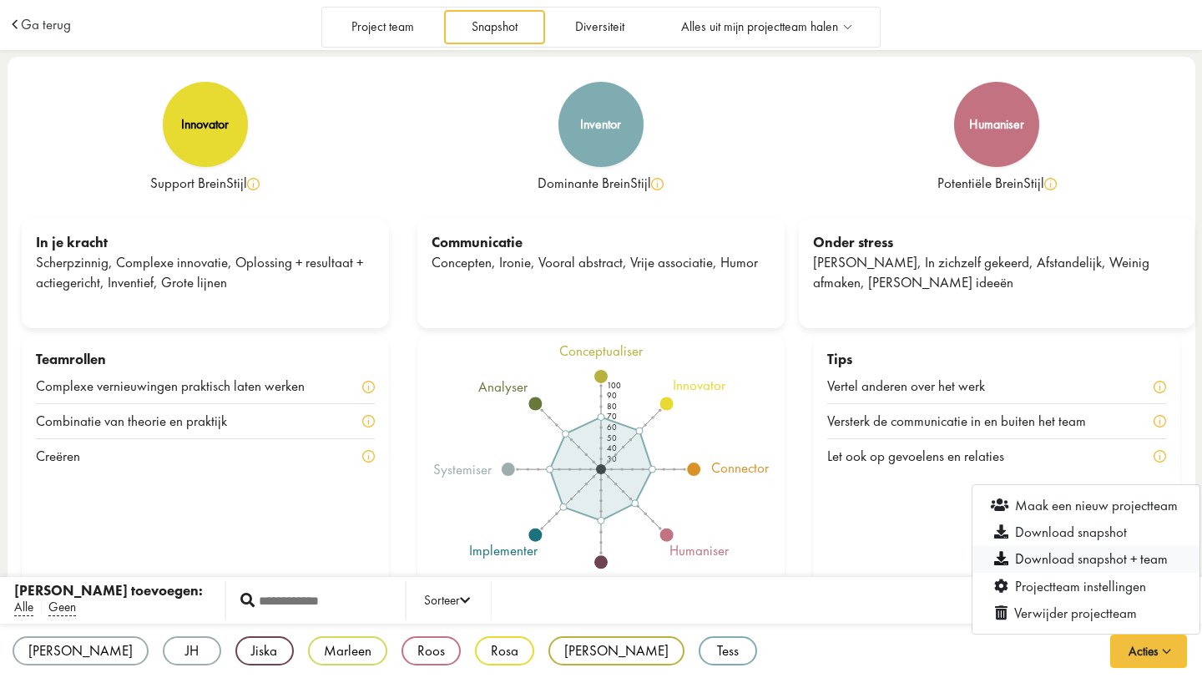
click at [1072, 558] on link "Download snapshot + team" at bounding box center [1086, 559] width 227 height 27
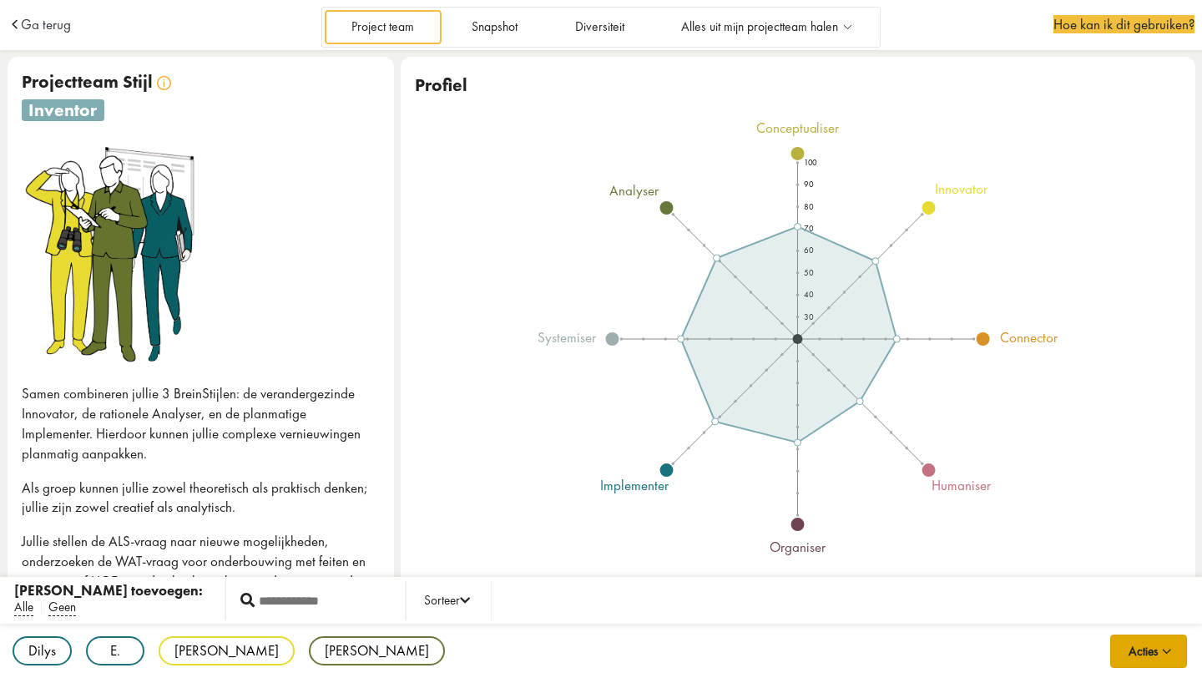
click at [1131, 653] on button "Acties" at bounding box center [1149, 651] width 77 height 33
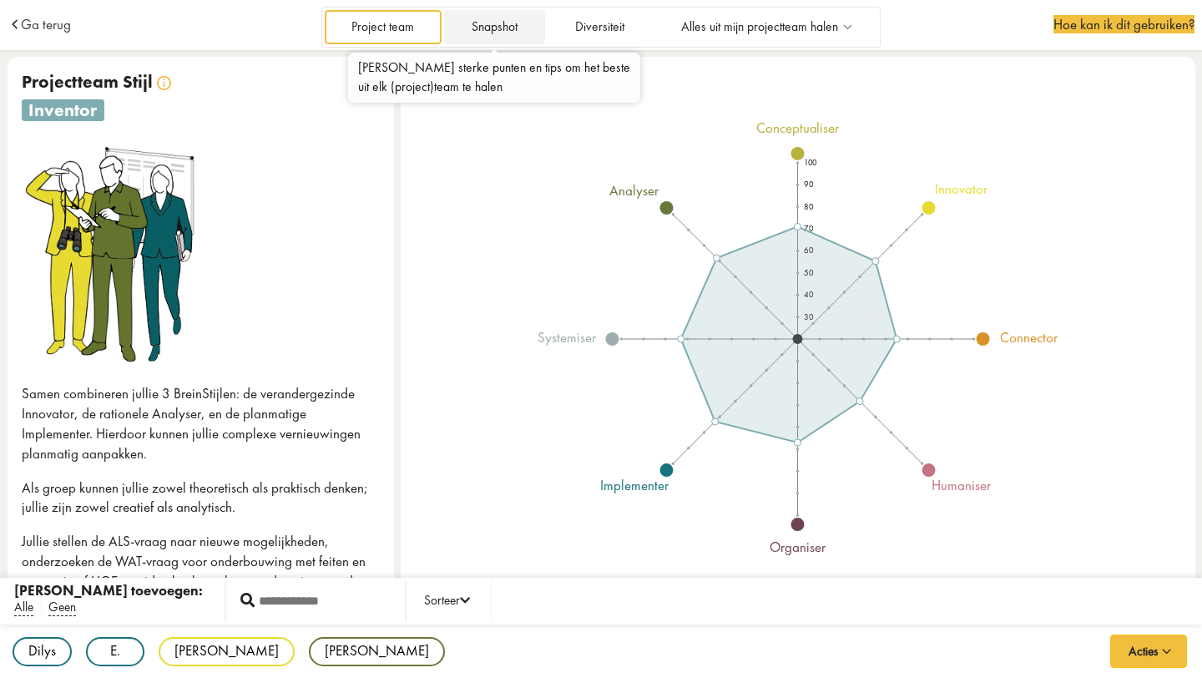
click at [499, 28] on link "Snapshot" at bounding box center [494, 27] width 100 height 34
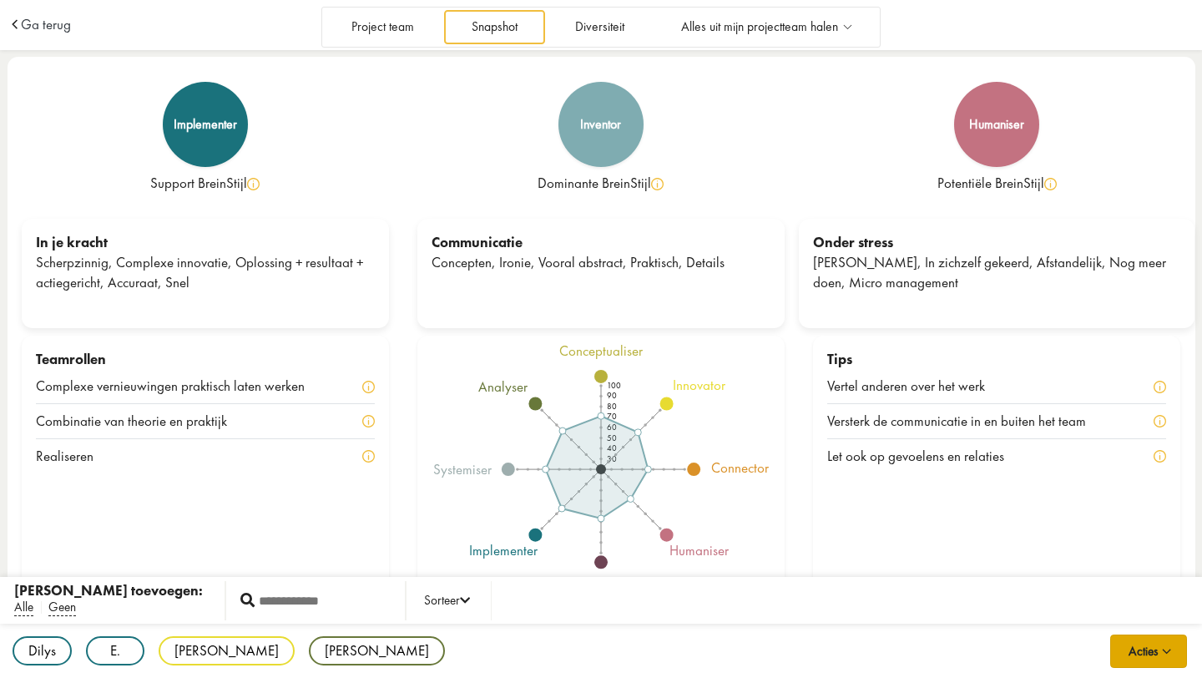
click at [1162, 655] on span "button" at bounding box center [1167, 648] width 18 height 14
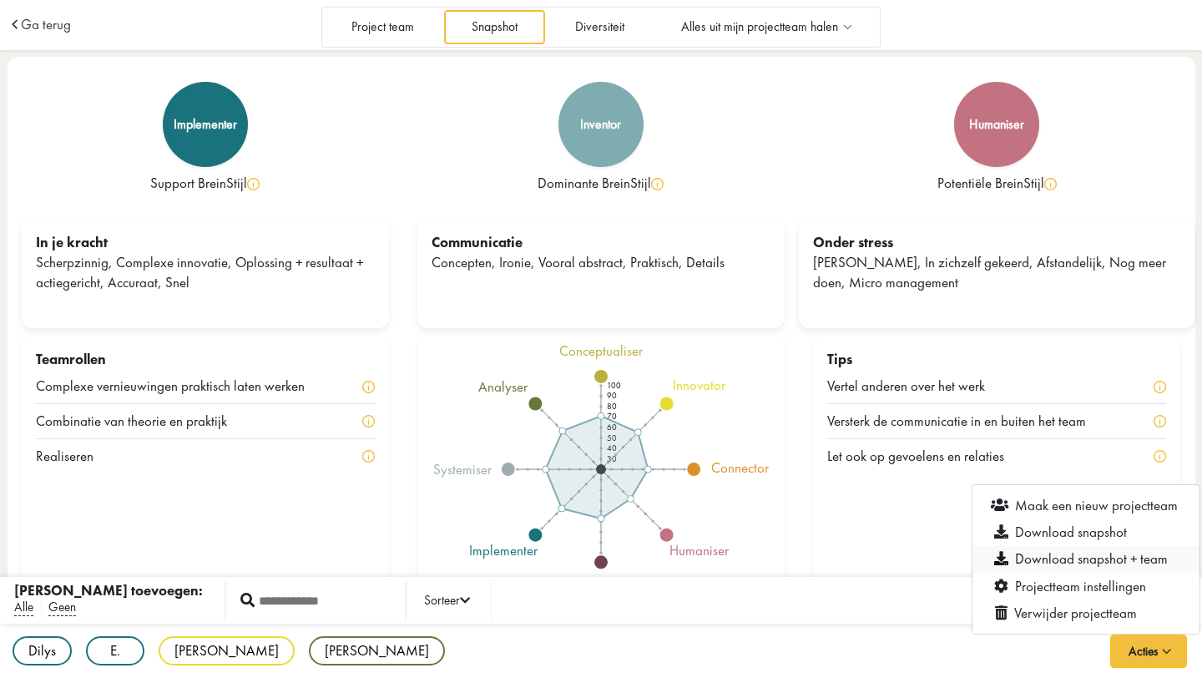
click at [1105, 555] on link "Download snapshot + team" at bounding box center [1086, 559] width 227 height 27
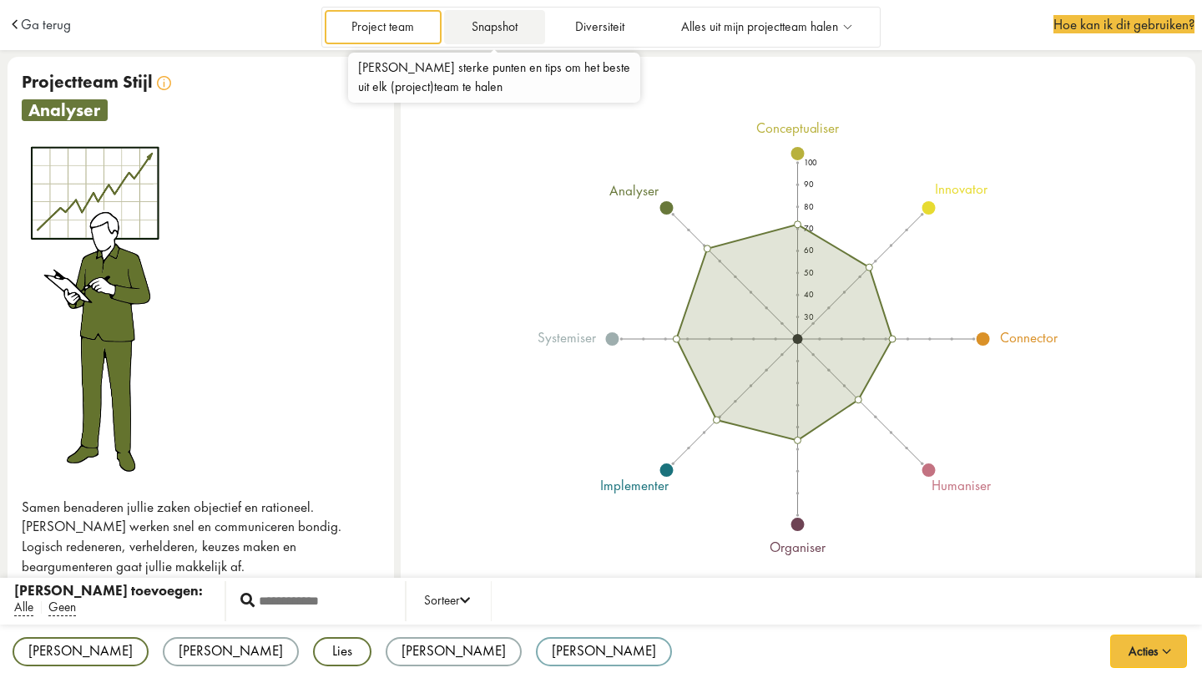
click at [506, 27] on link "Snapshot" at bounding box center [494, 27] width 100 height 34
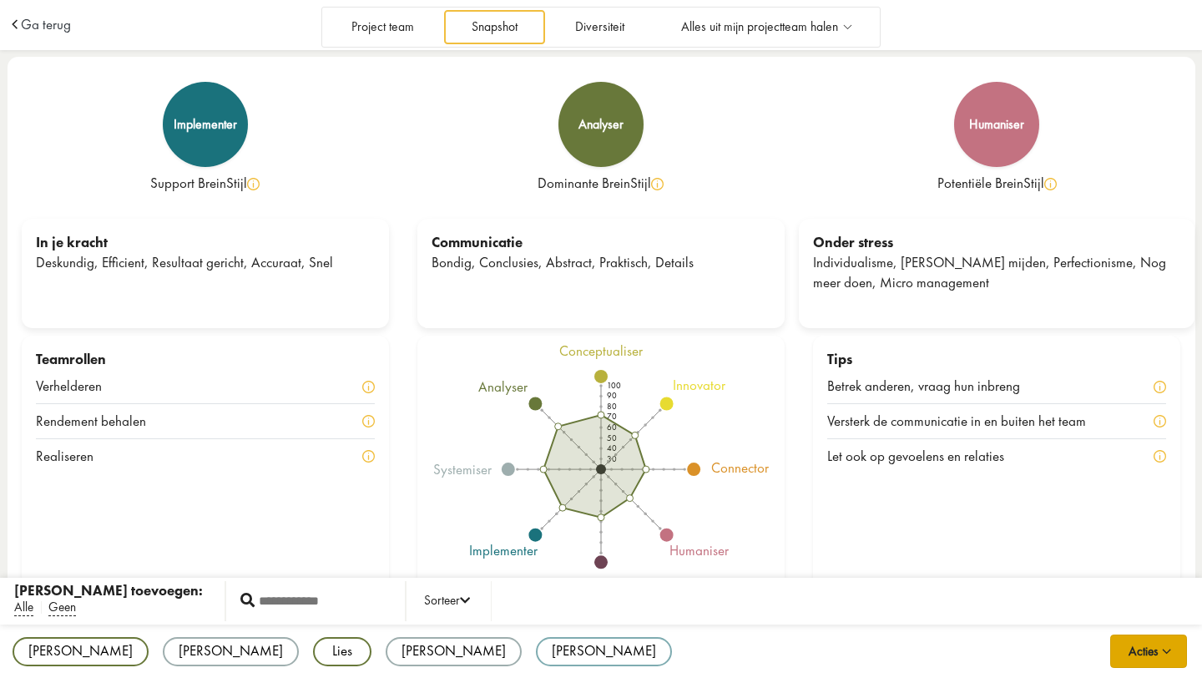
click at [1162, 646] on span "button" at bounding box center [1167, 648] width 18 height 14
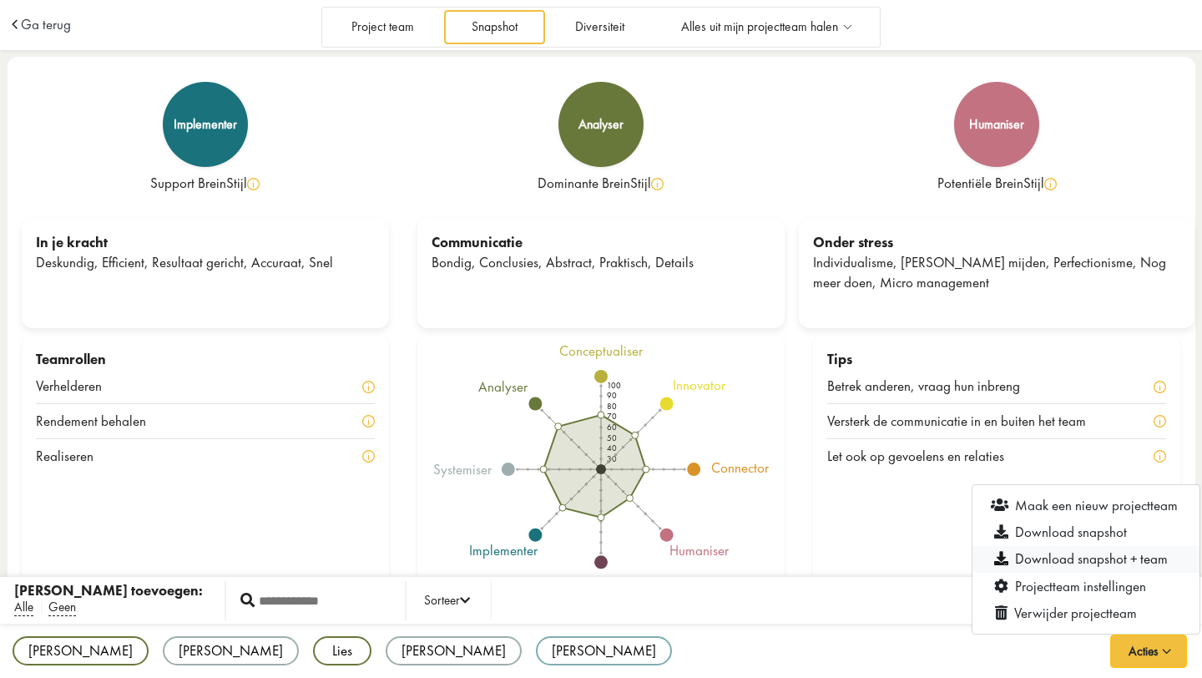
click at [1093, 553] on link "Download snapshot + team" at bounding box center [1086, 559] width 227 height 27
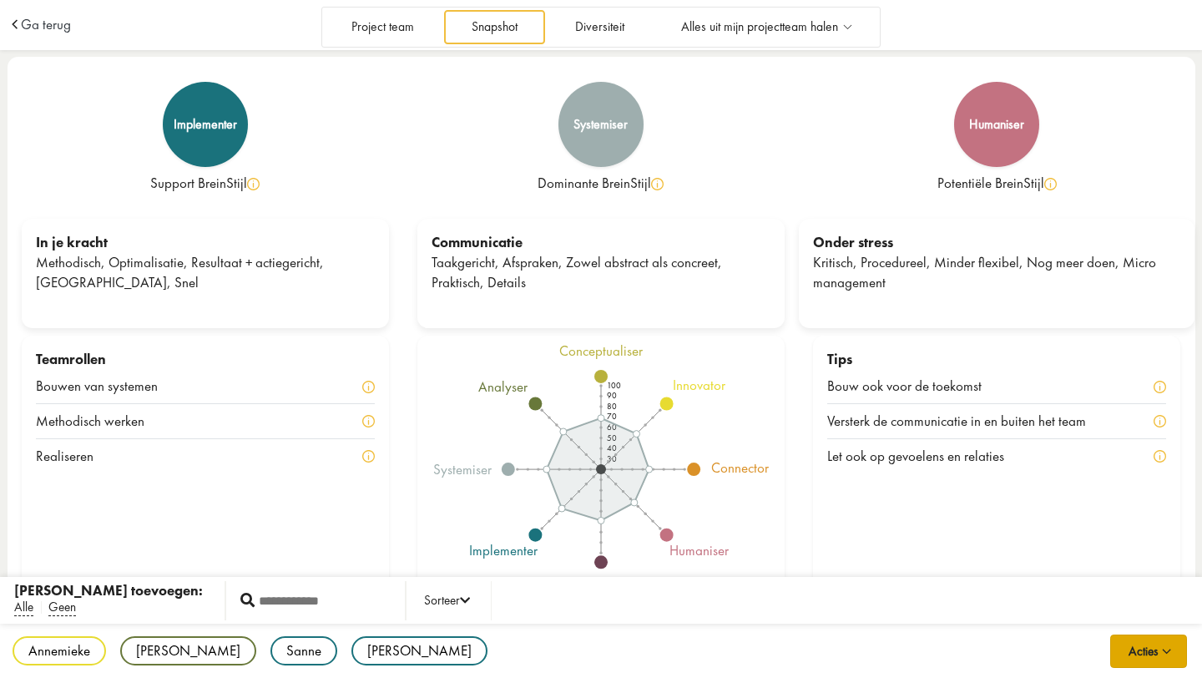
click at [1141, 650] on button "Acties" at bounding box center [1149, 651] width 77 height 33
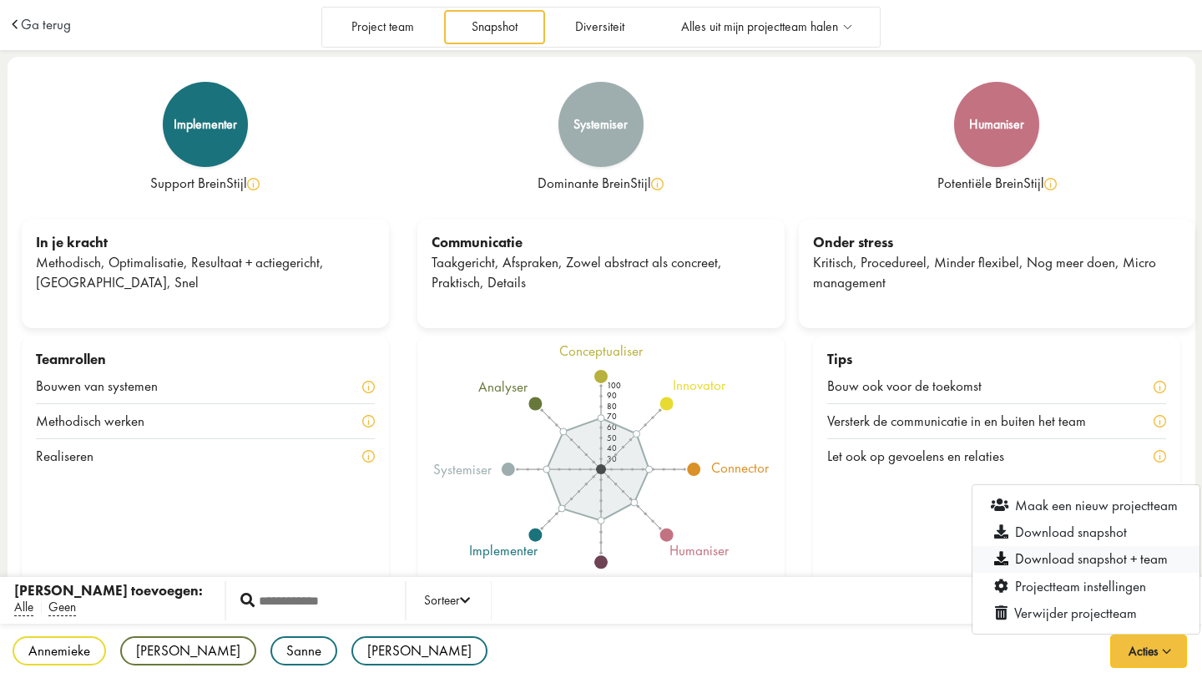
click at [1108, 560] on link "Download snapshot + team" at bounding box center [1086, 559] width 227 height 27
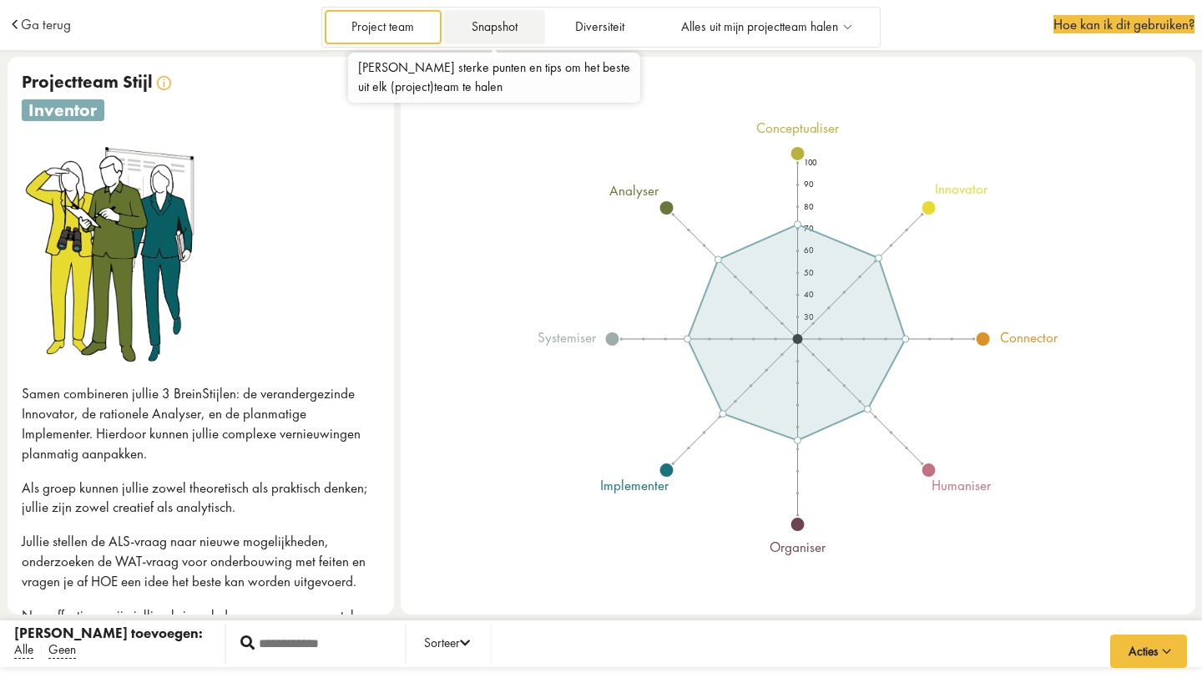
click at [498, 24] on link "Snapshot" at bounding box center [494, 27] width 100 height 34
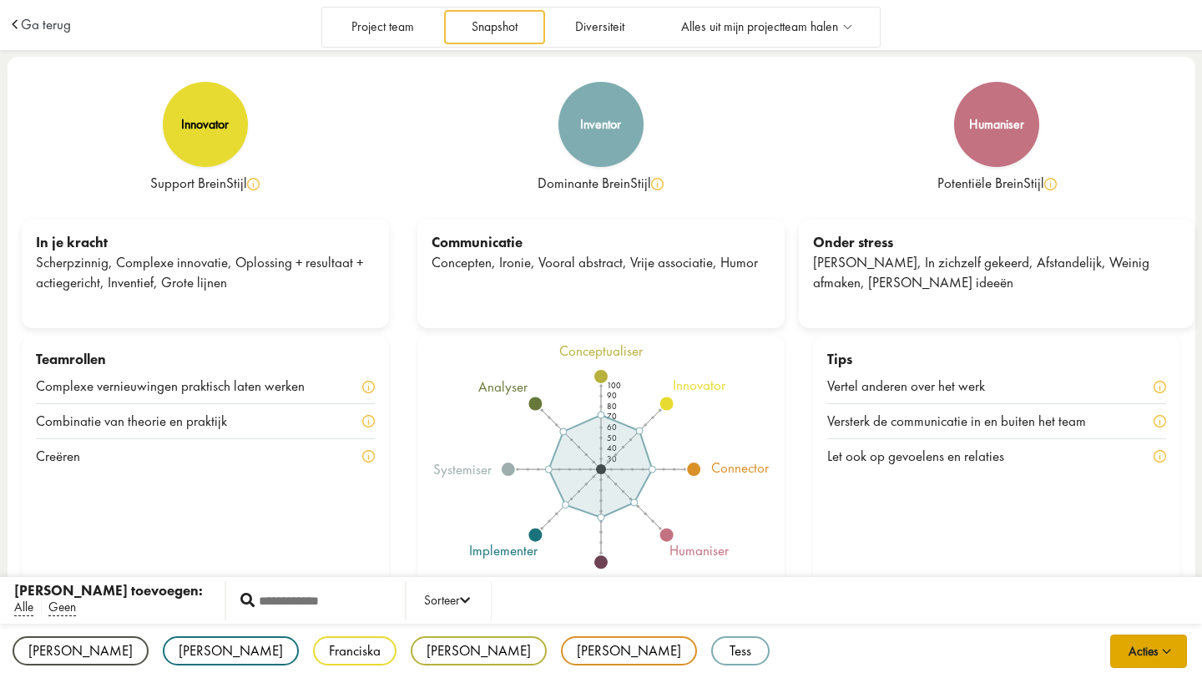
click at [1146, 649] on button "Acties" at bounding box center [1149, 651] width 77 height 33
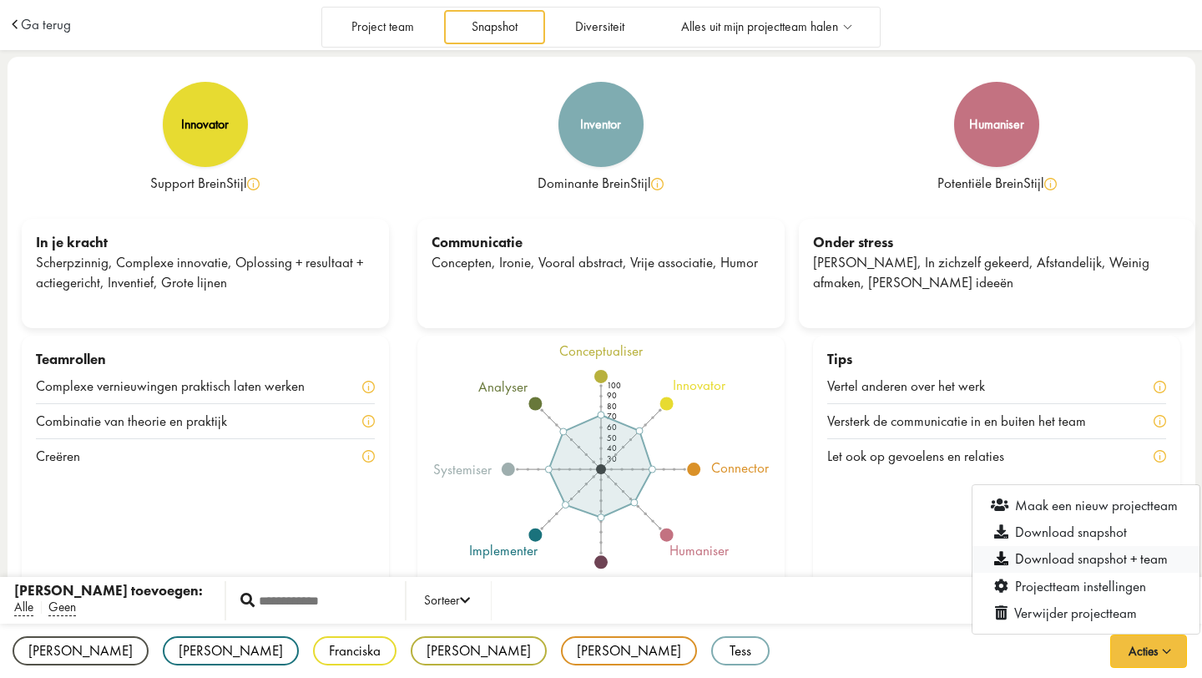
click at [1101, 564] on link "Download snapshot + team" at bounding box center [1086, 559] width 227 height 27
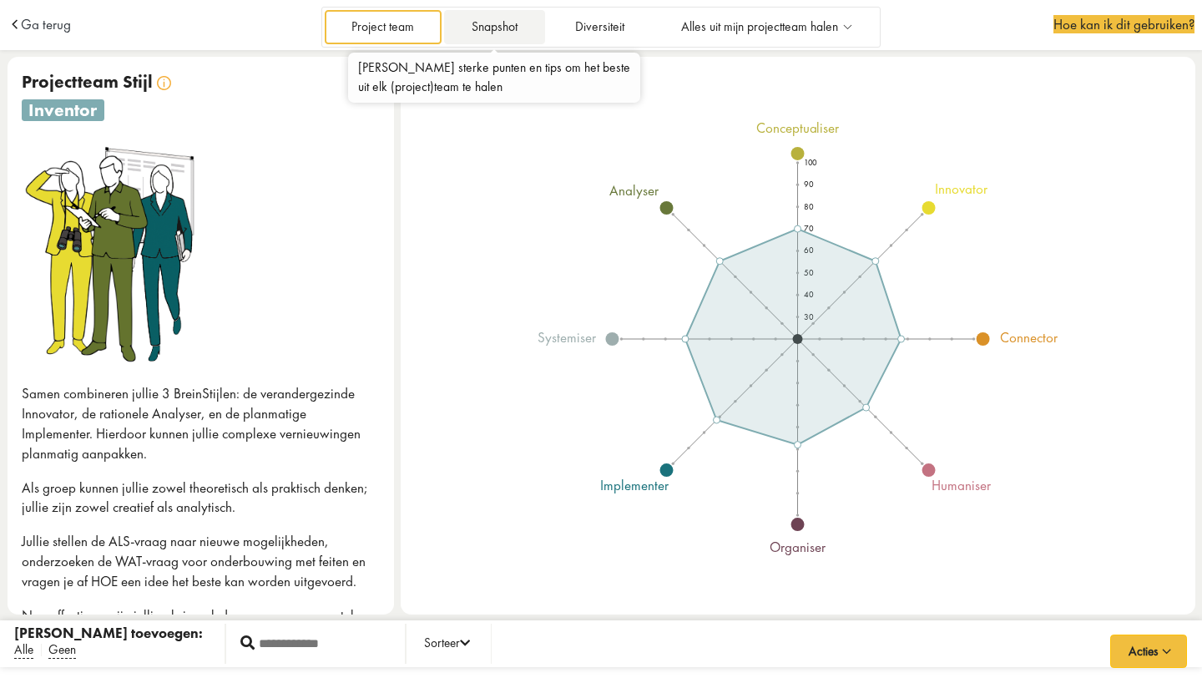
click at [504, 27] on link "Snapshot" at bounding box center [494, 27] width 100 height 34
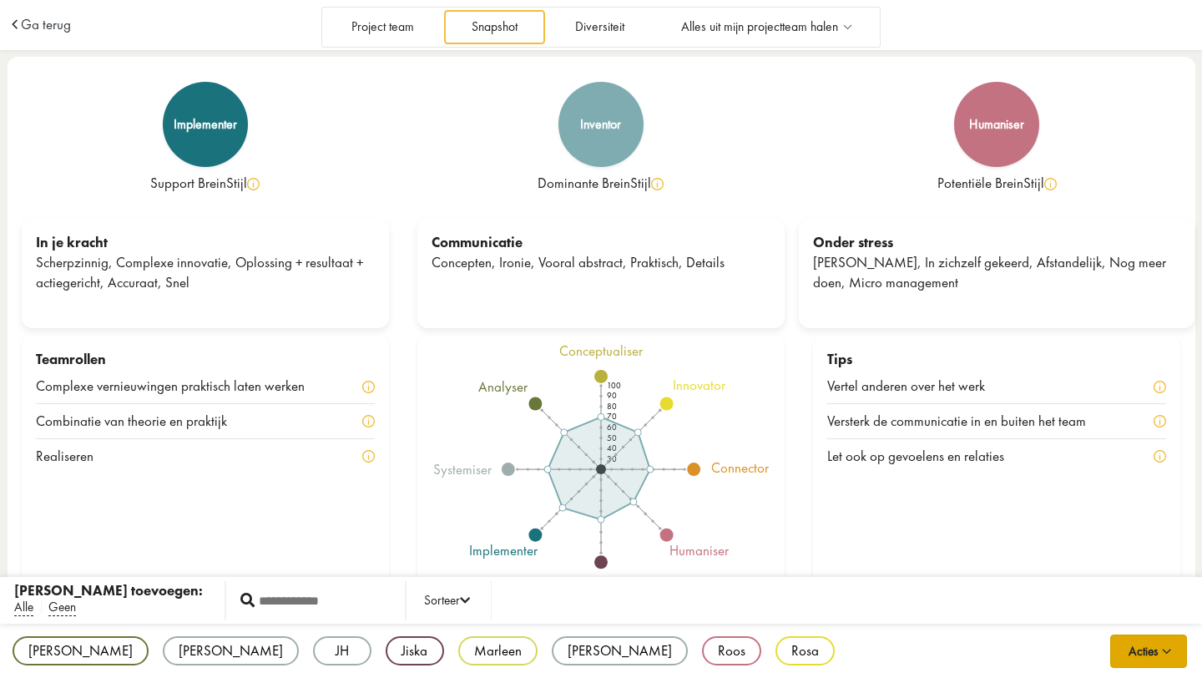
click at [1168, 649] on span "button" at bounding box center [1167, 648] width 18 height 14
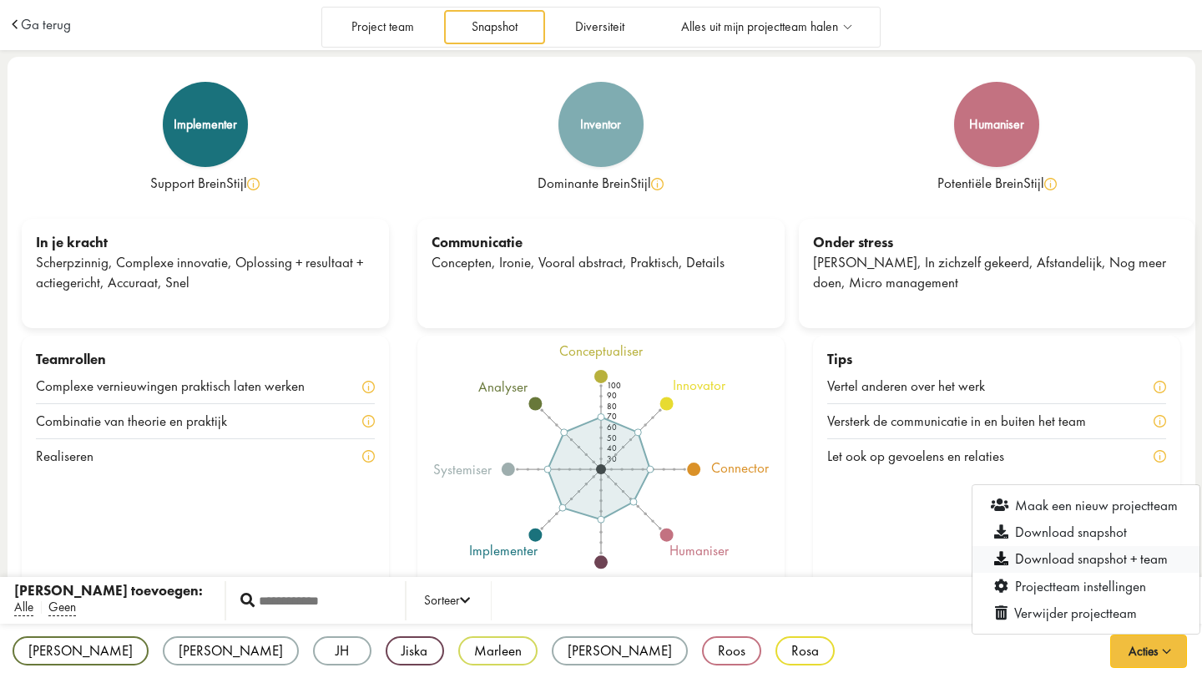
click at [1073, 559] on link "Download snapshot + team" at bounding box center [1086, 559] width 227 height 27
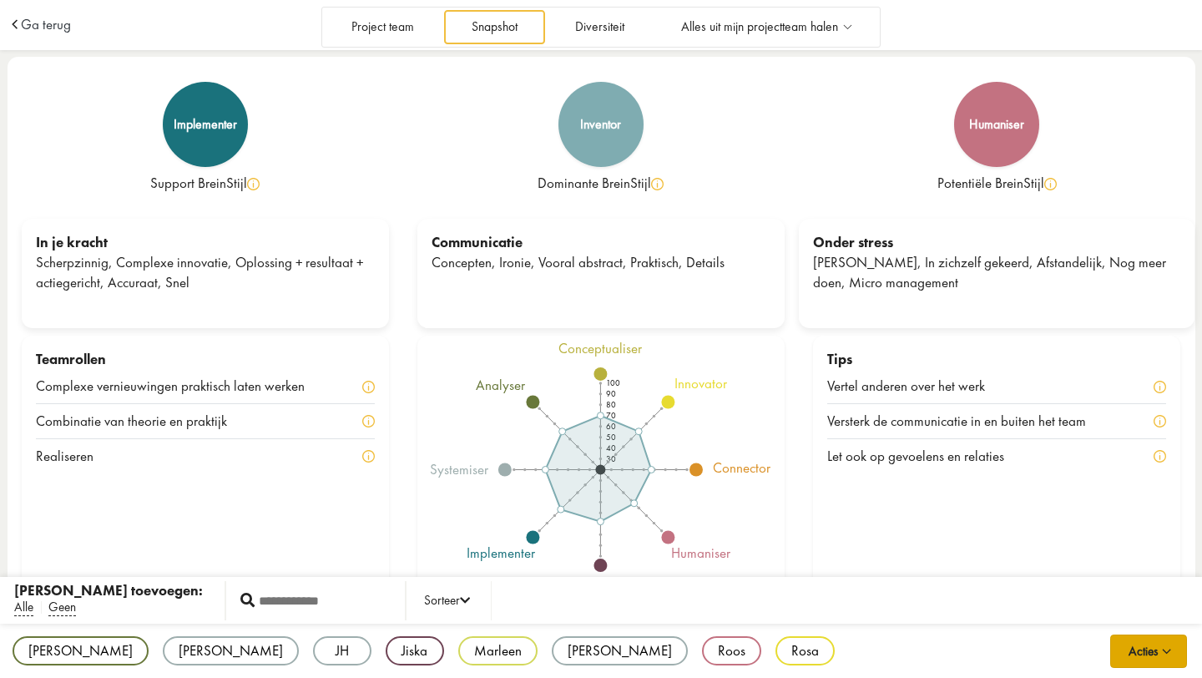
click at [1142, 652] on button "Acties" at bounding box center [1149, 651] width 77 height 33
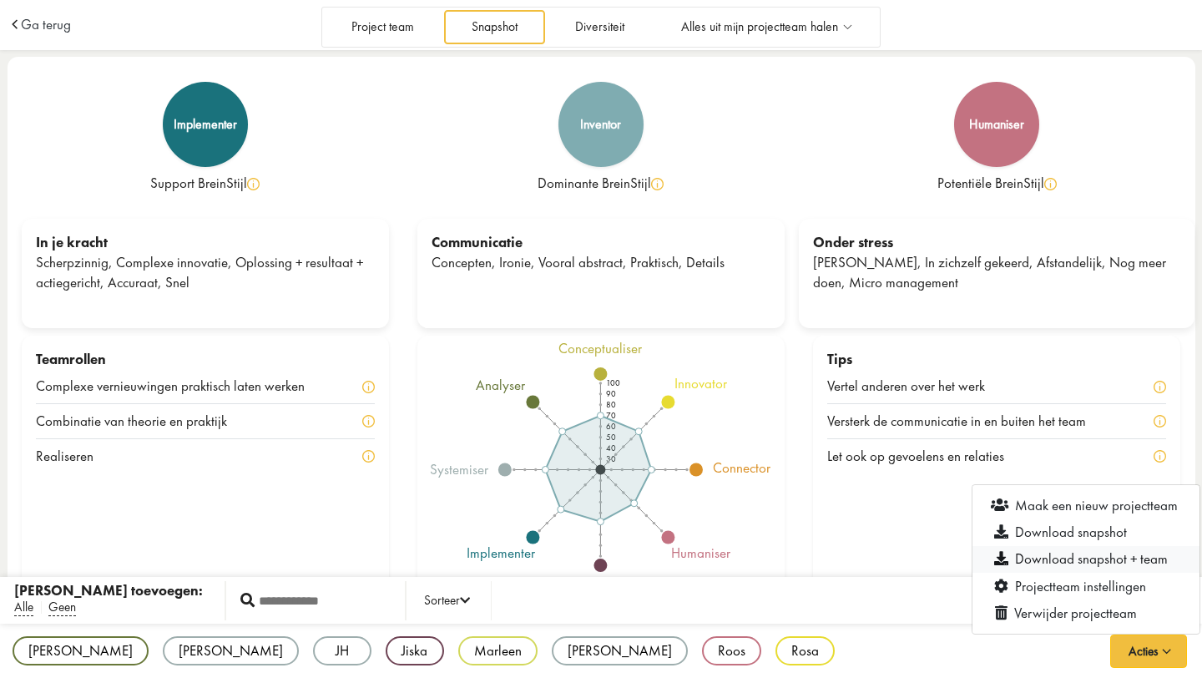
click at [1105, 558] on link "Download snapshot + team" at bounding box center [1086, 559] width 227 height 27
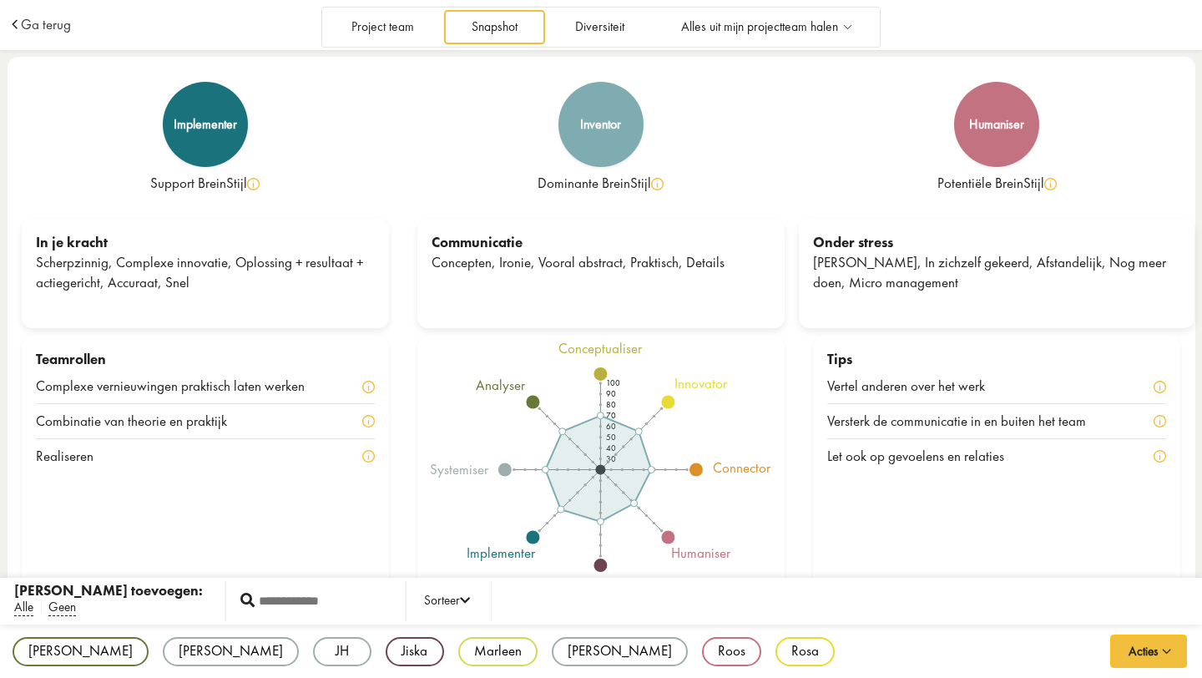
click at [744, 192] on div "Dominante BreinStijl" at bounding box center [601, 184] width 367 height 20
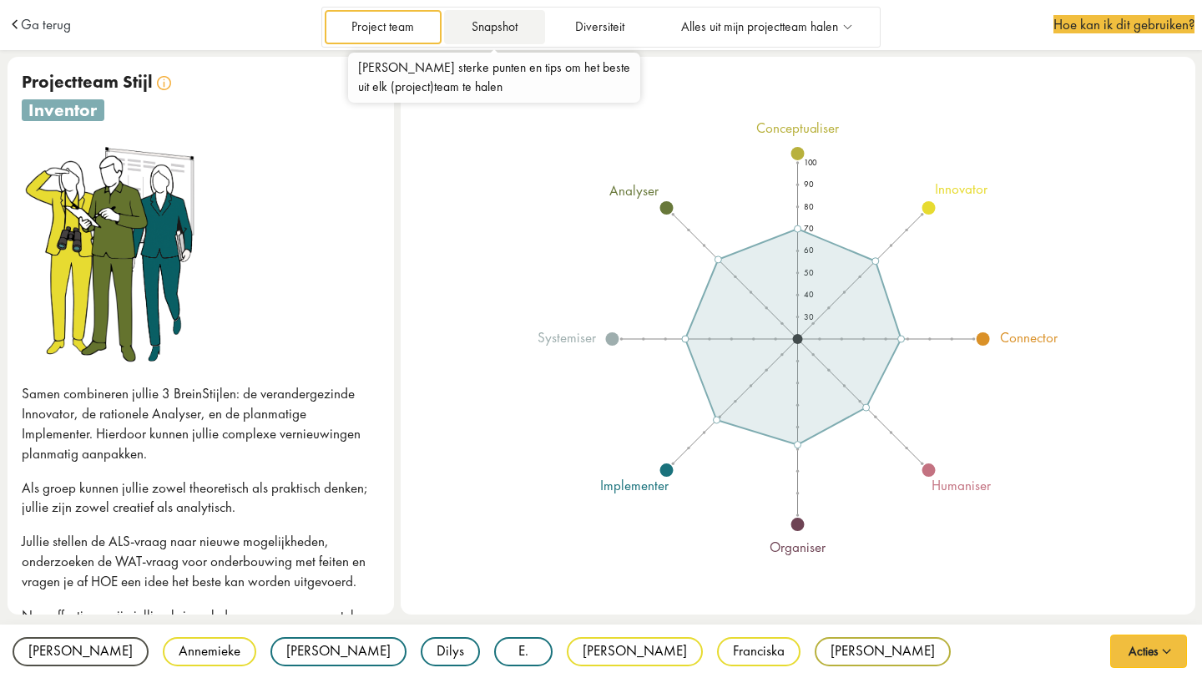
click at [496, 32] on link "Snapshot" at bounding box center [494, 27] width 100 height 34
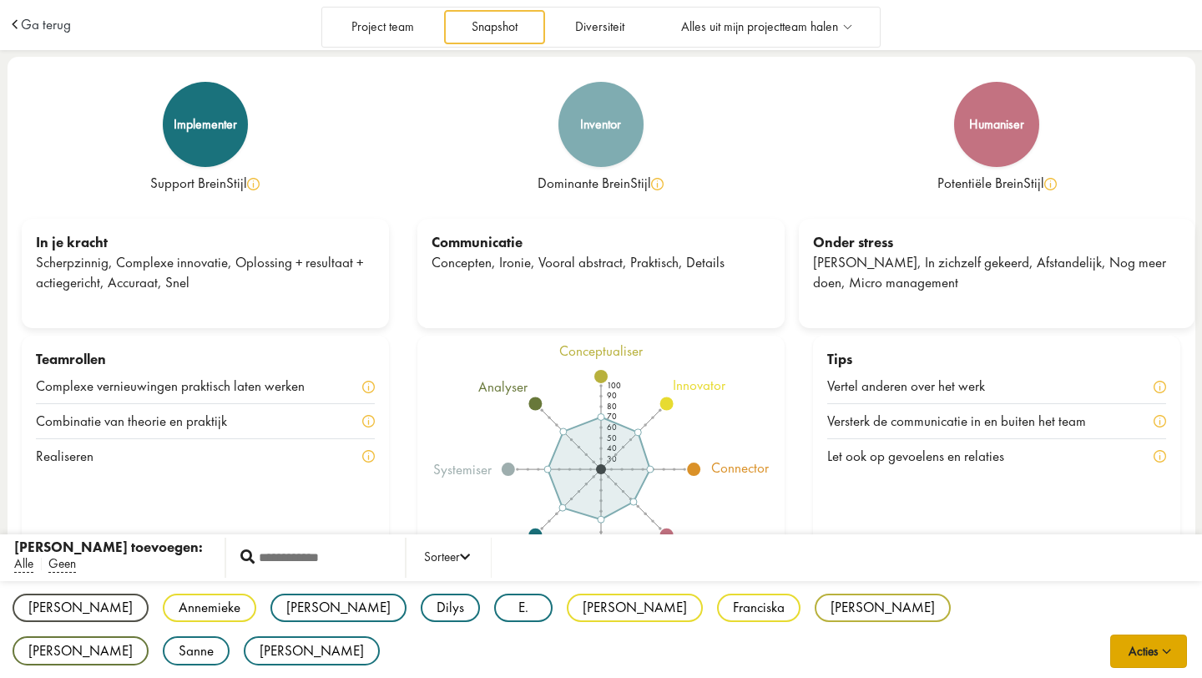
click at [1175, 646] on span "button" at bounding box center [1167, 648] width 18 height 14
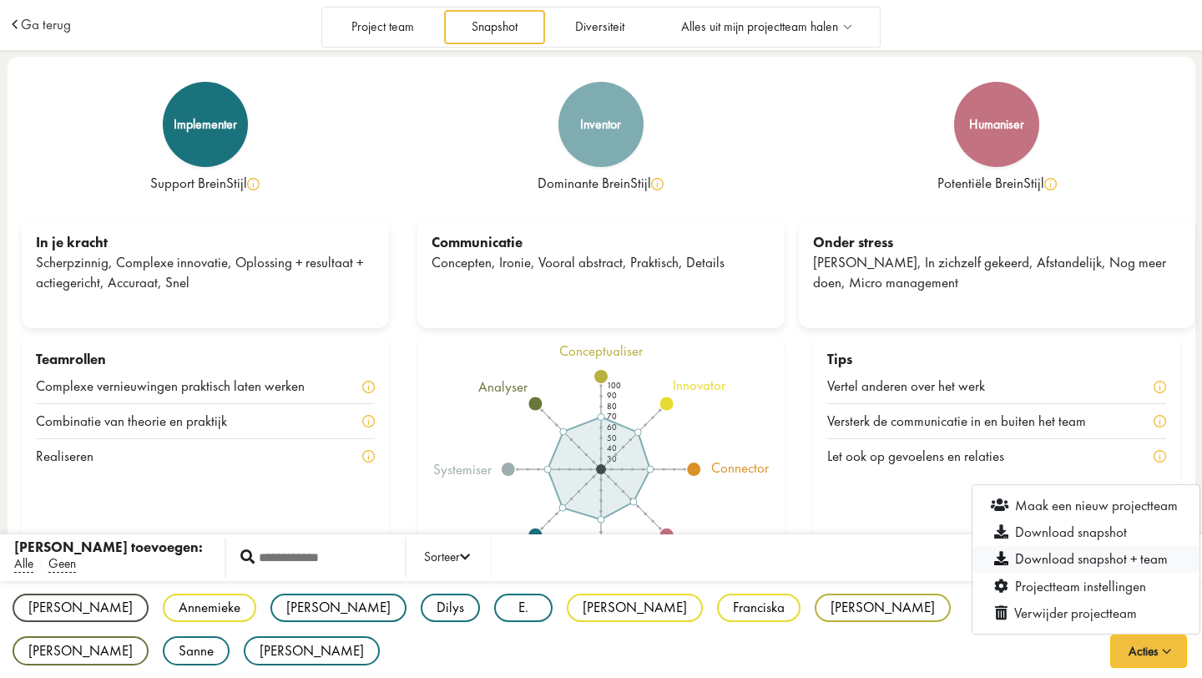
click at [1131, 556] on link "Download snapshot + team" at bounding box center [1086, 559] width 227 height 27
